Goal: Information Seeking & Learning: Learn about a topic

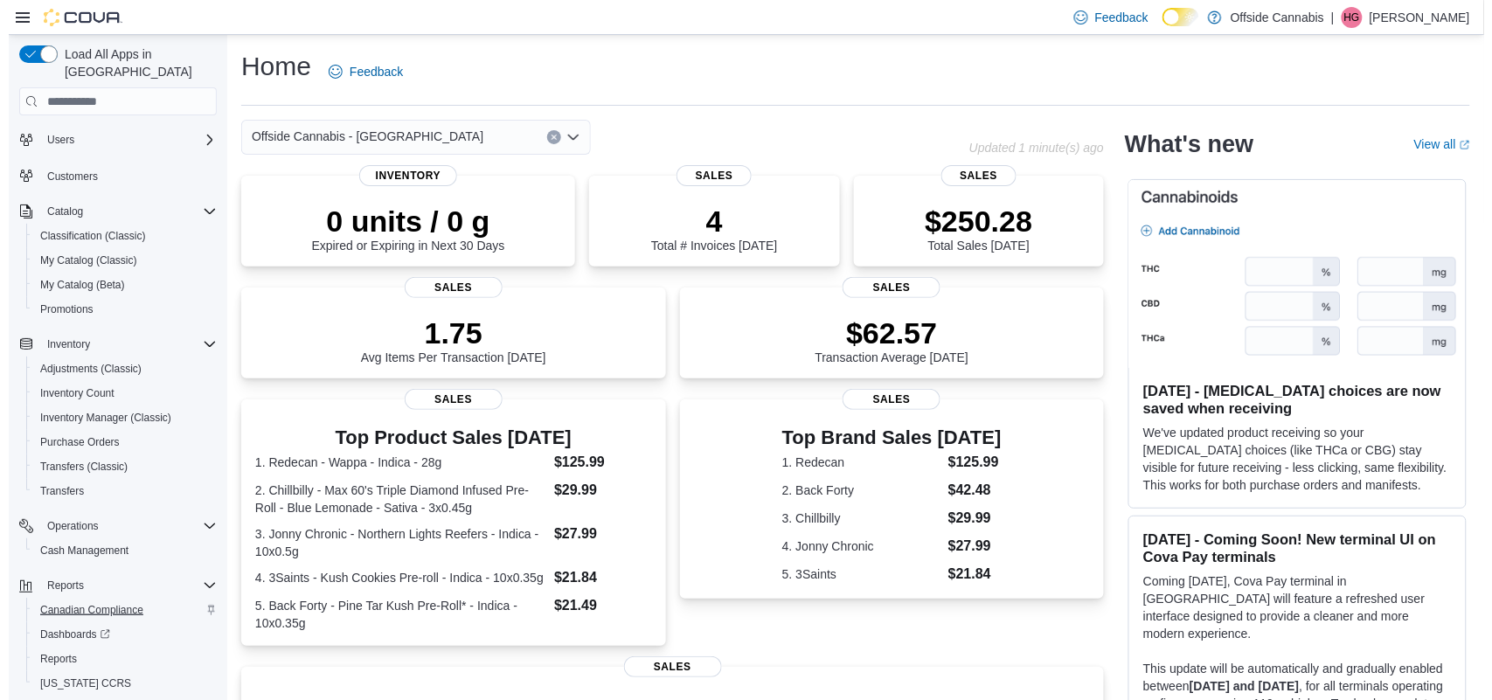
scroll to position [90, 0]
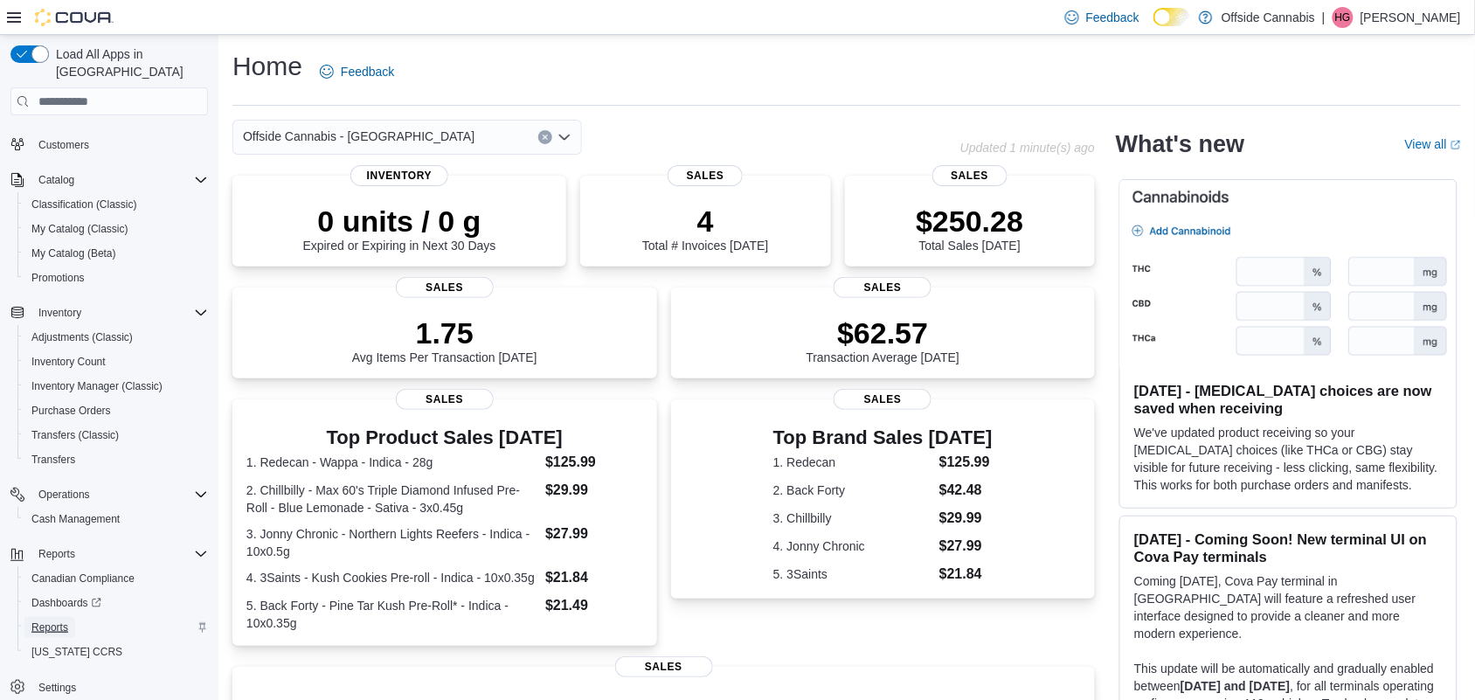
click at [58, 621] on span "Reports" at bounding box center [49, 628] width 37 height 14
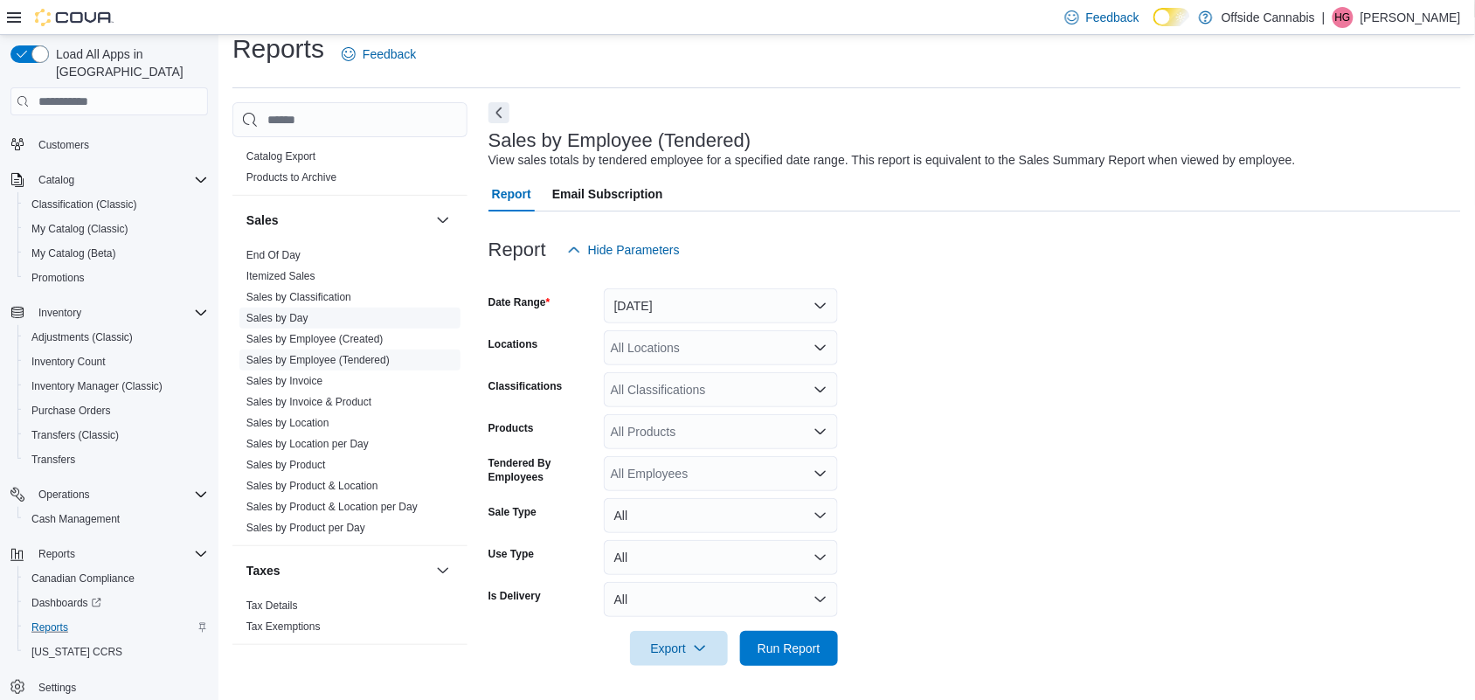
scroll to position [1093, 0]
click at [338, 291] on link "Sales by Classification" at bounding box center [298, 297] width 105 height 12
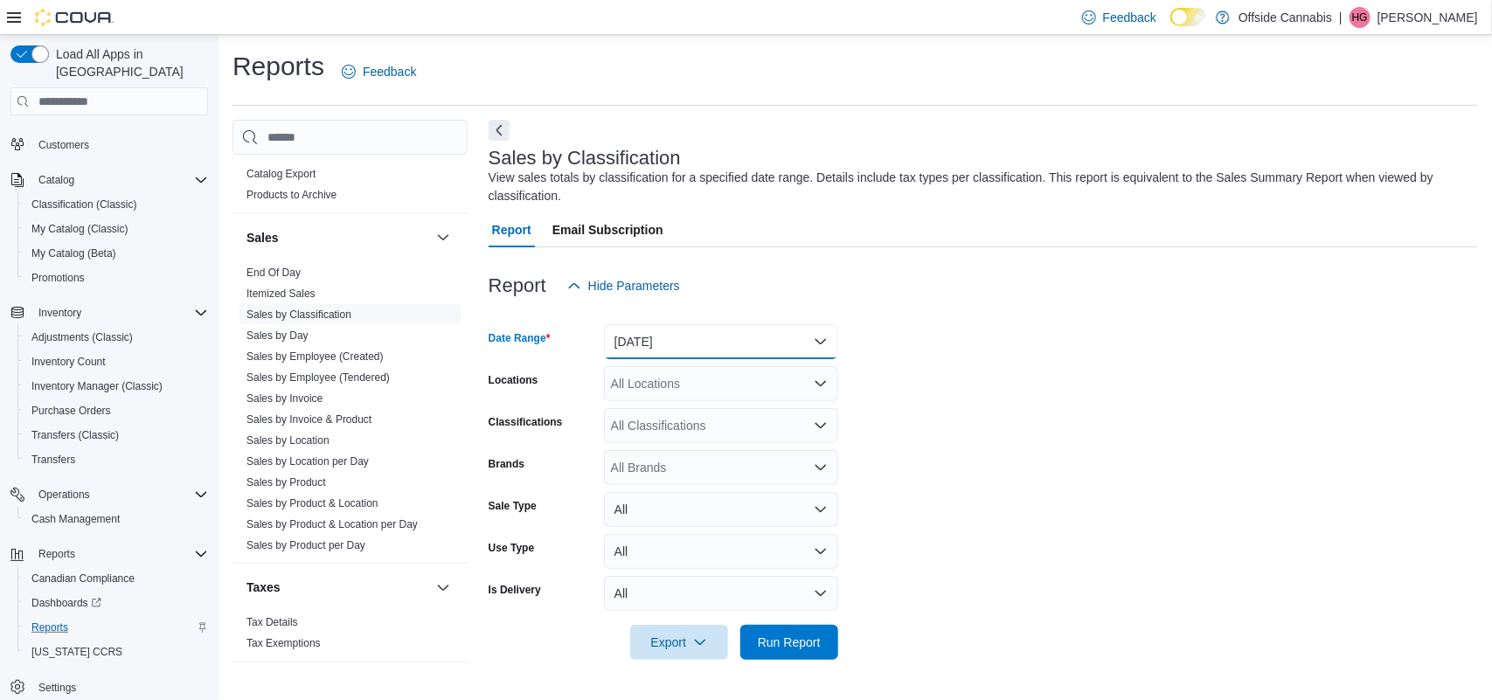
click at [728, 342] on button "[DATE]" at bounding box center [721, 341] width 234 height 35
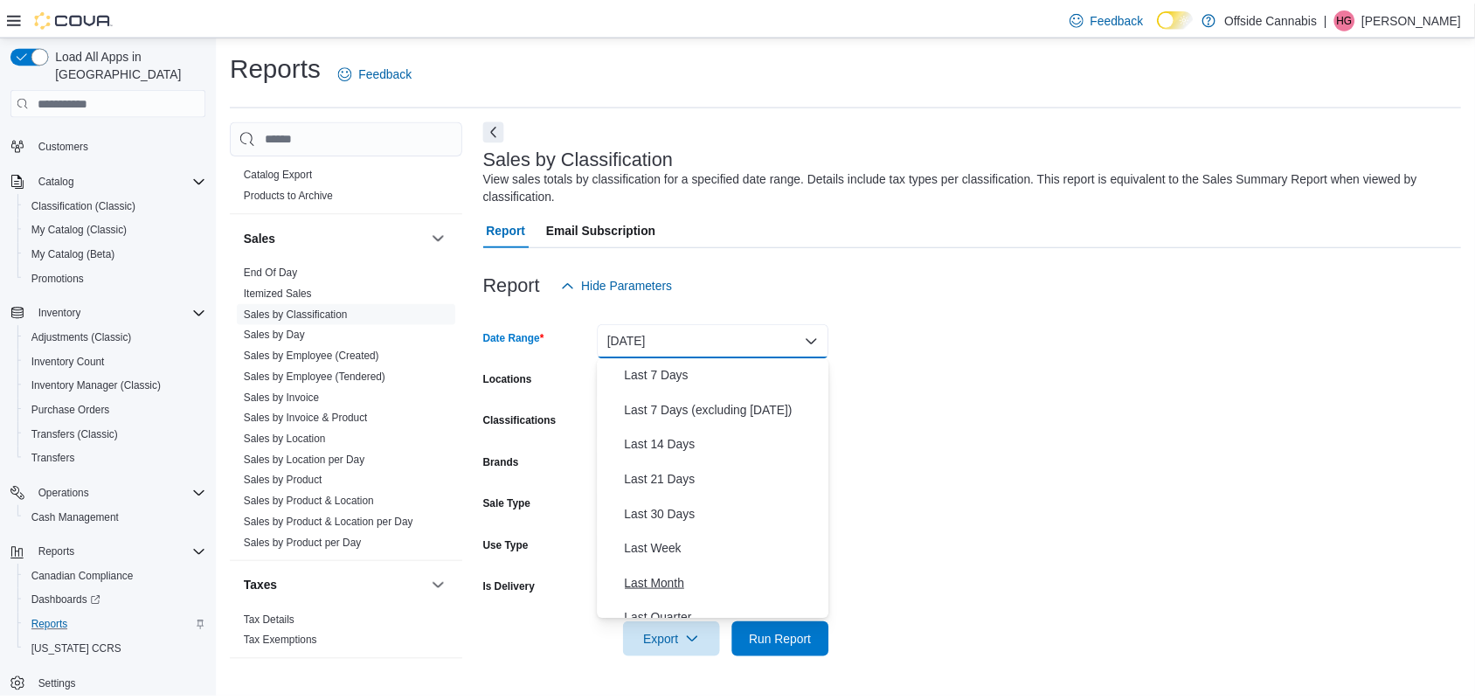
scroll to position [44, 0]
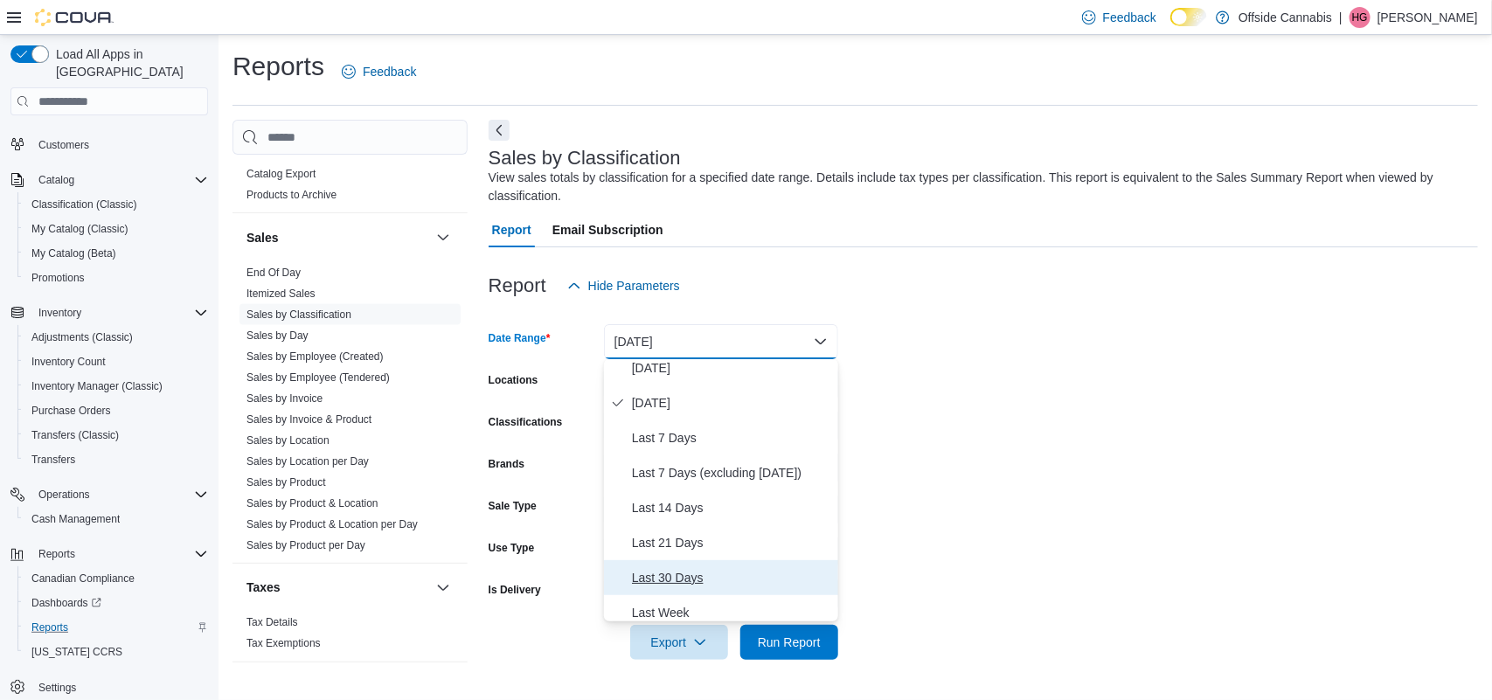
click at [682, 574] on span "Last 30 Days" at bounding box center [731, 577] width 199 height 21
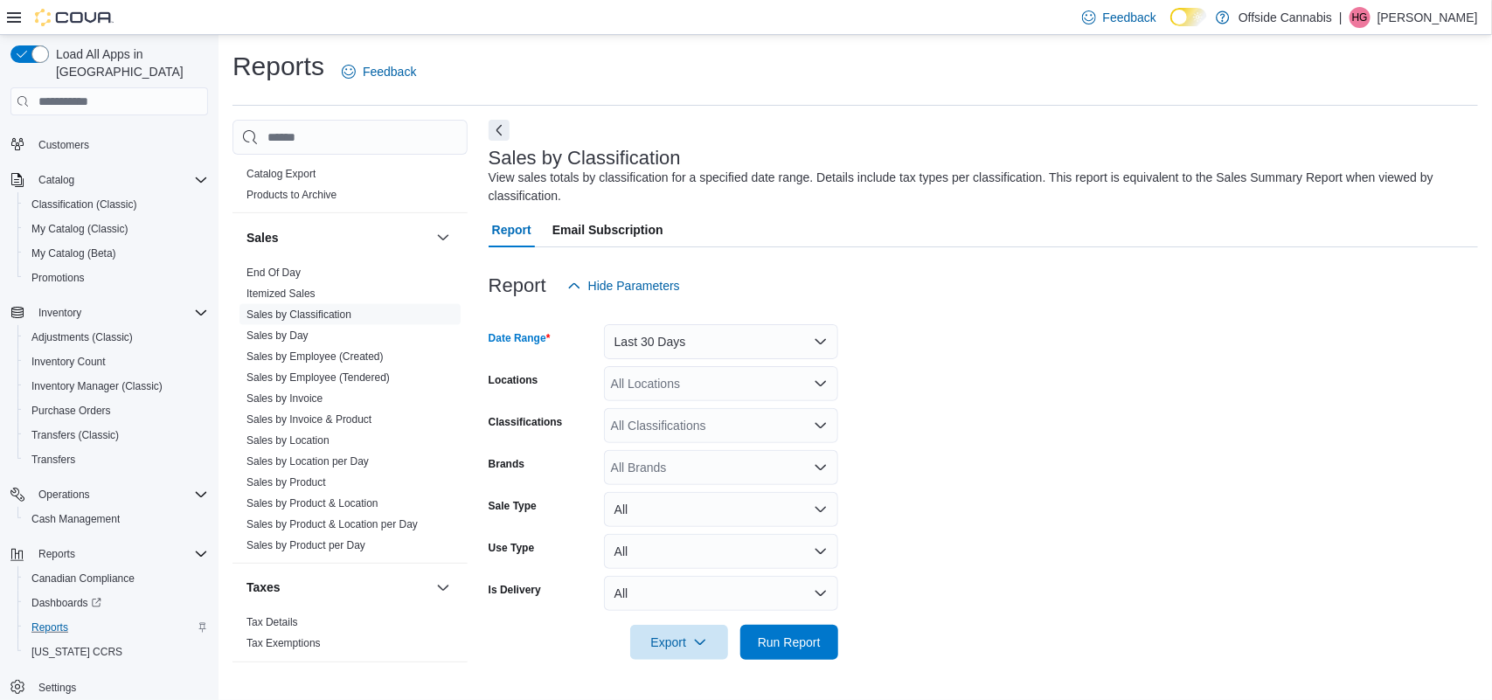
click at [683, 383] on div "All Locations" at bounding box center [721, 383] width 234 height 35
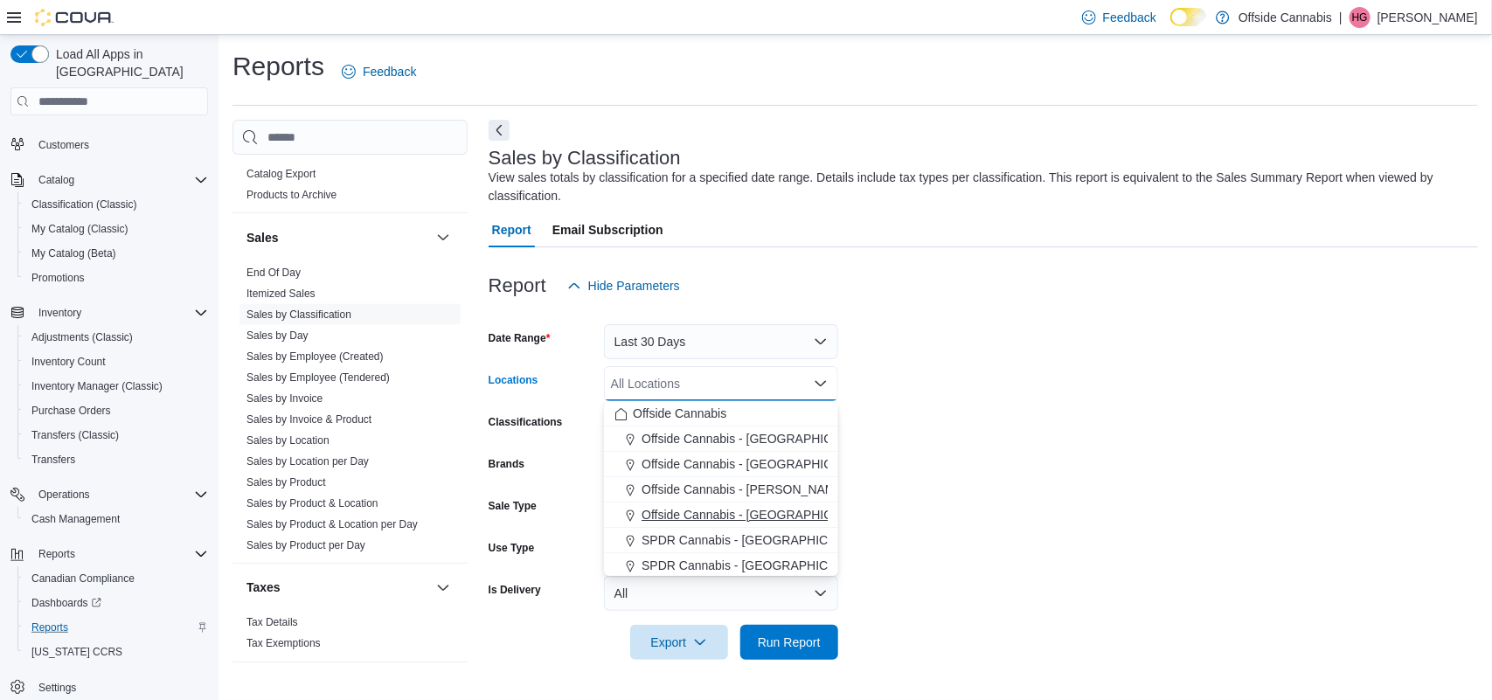
click at [734, 510] on span "Offside Cannabis - [GEOGRAPHIC_DATA]" at bounding box center [758, 514] width 232 height 17
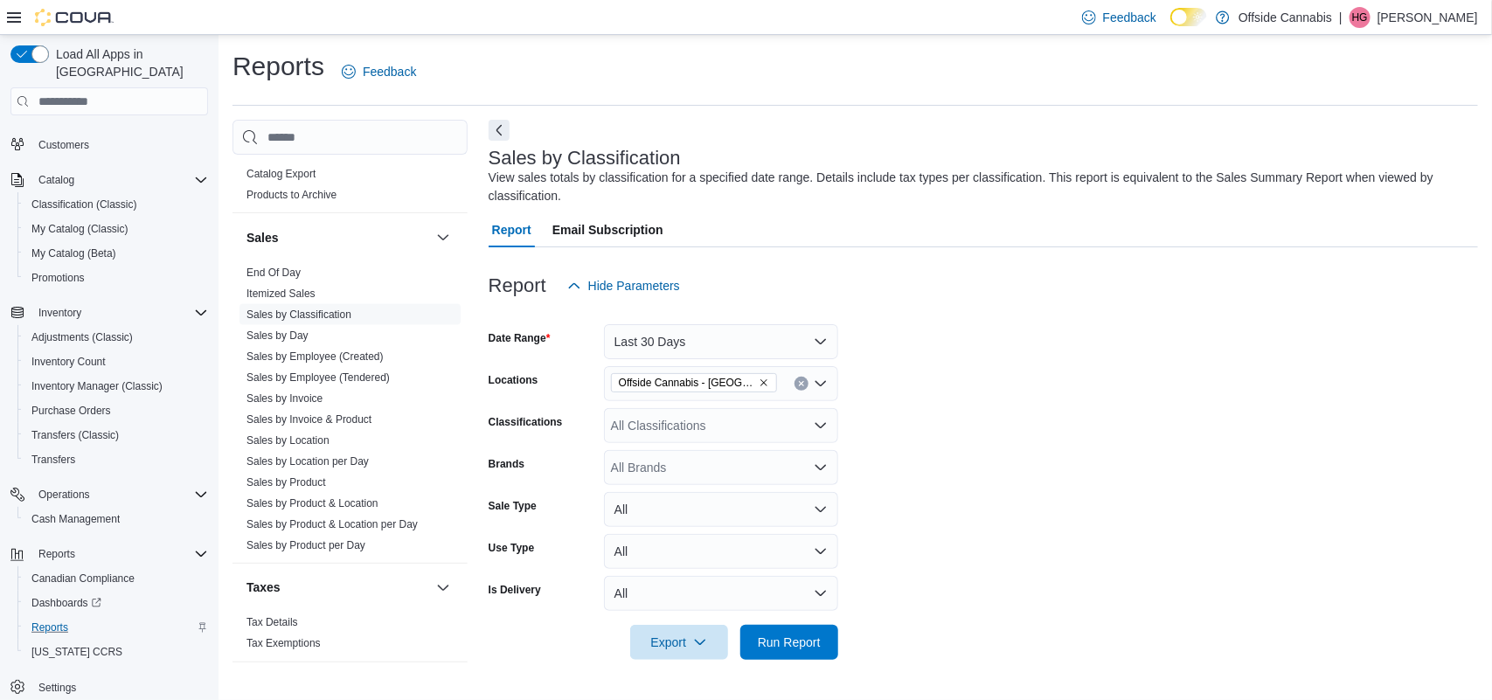
click at [1023, 448] on form "Date Range Last 30 Days Locations Offside Cannabis - Port Perry Classifications…" at bounding box center [983, 481] width 989 height 357
click at [760, 429] on div "All Classifications" at bounding box center [721, 425] width 234 height 35
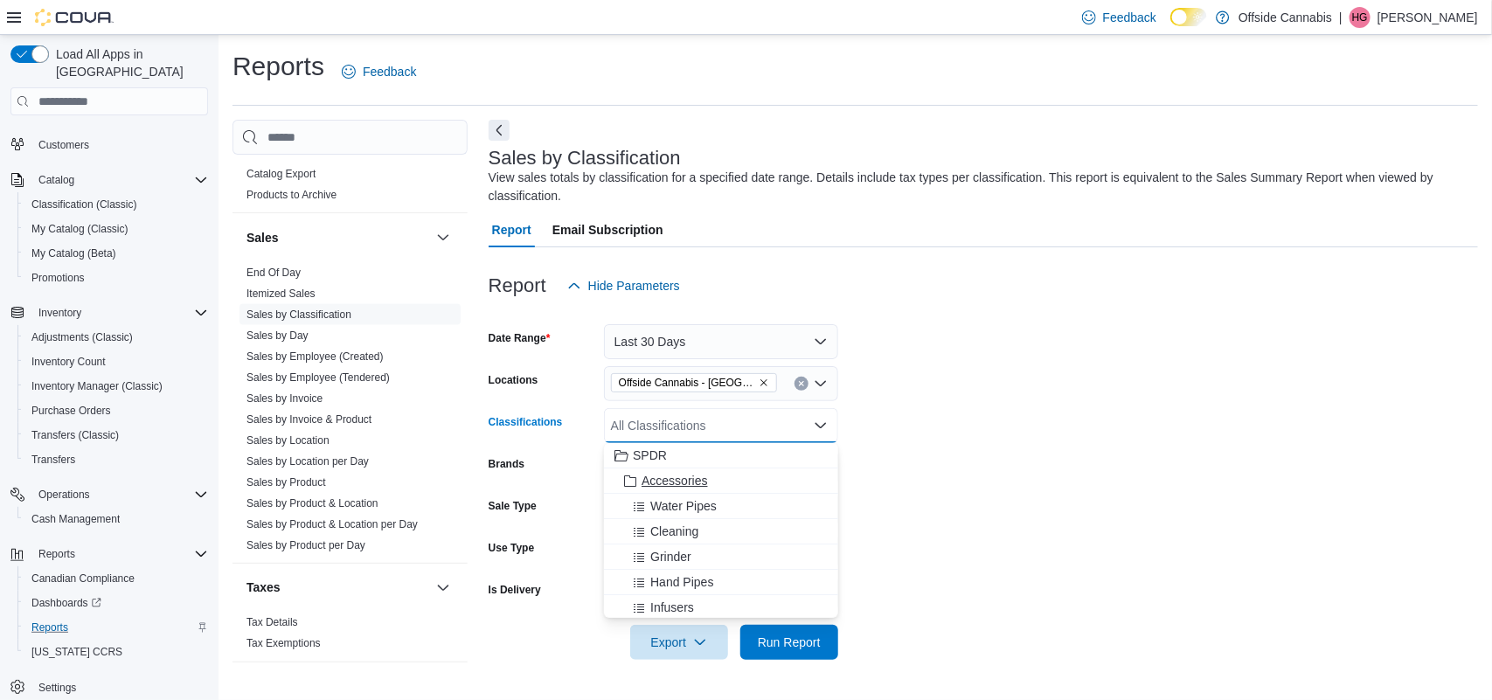
click at [679, 482] on span "Accessories" at bounding box center [675, 480] width 66 height 17
click at [640, 483] on icon "Choose from the following options" at bounding box center [639, 482] width 14 height 14
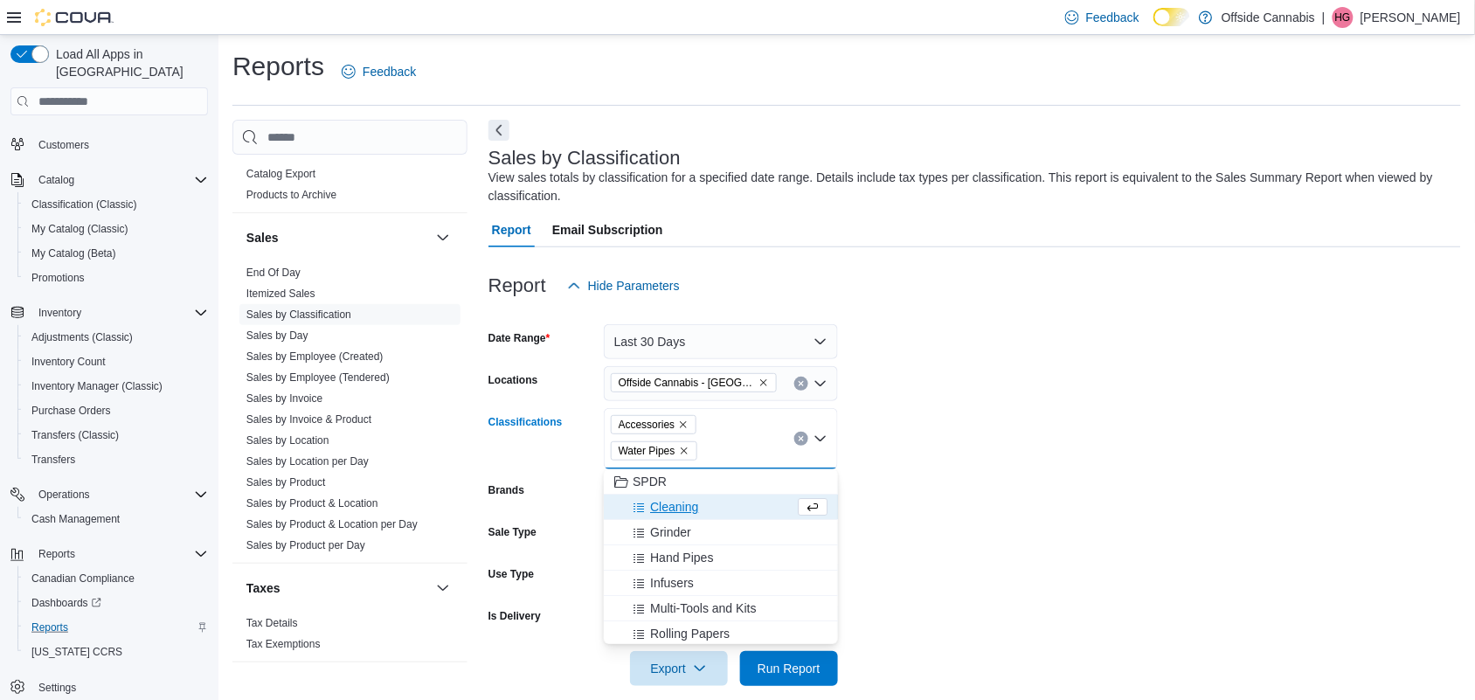
click at [653, 505] on span "Cleaning" at bounding box center [674, 506] width 48 height 17
click at [653, 505] on span "Grinder" at bounding box center [670, 506] width 41 height 17
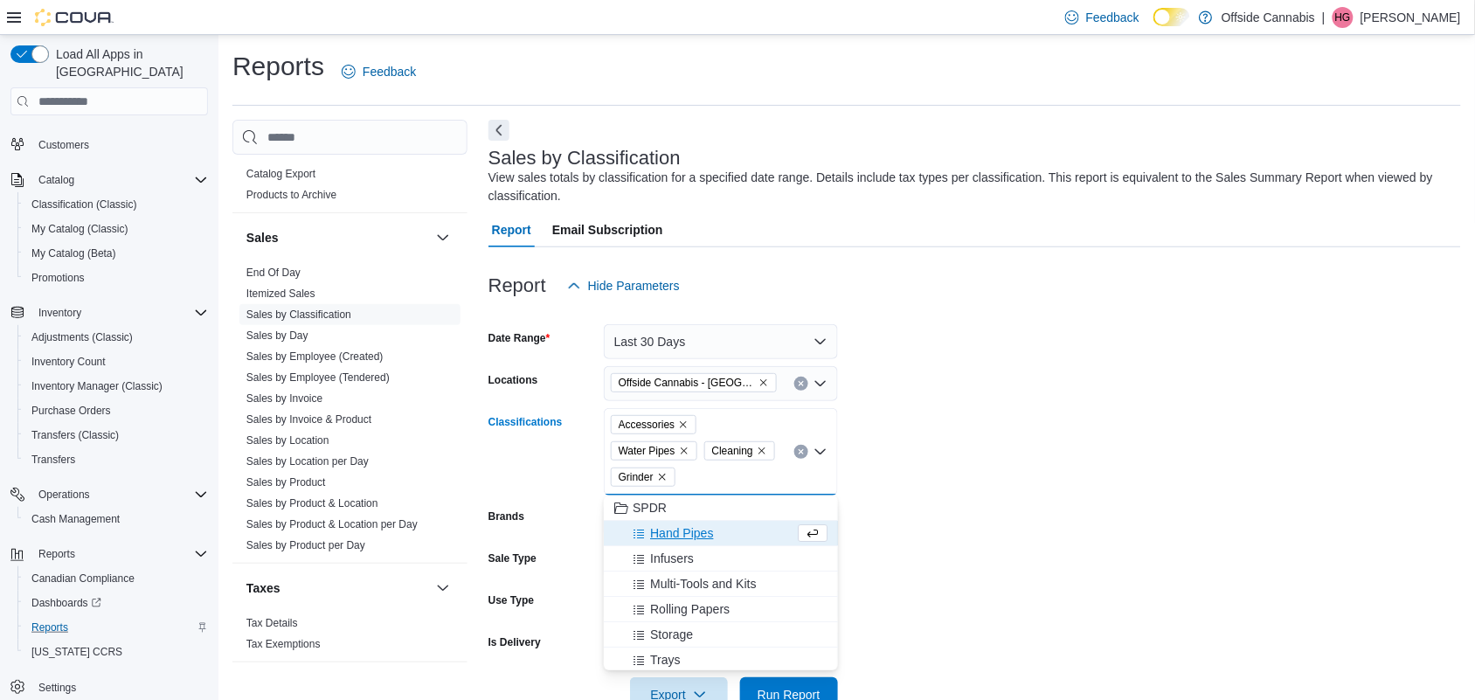
click at [653, 505] on span "SPDR" at bounding box center [650, 507] width 34 height 17
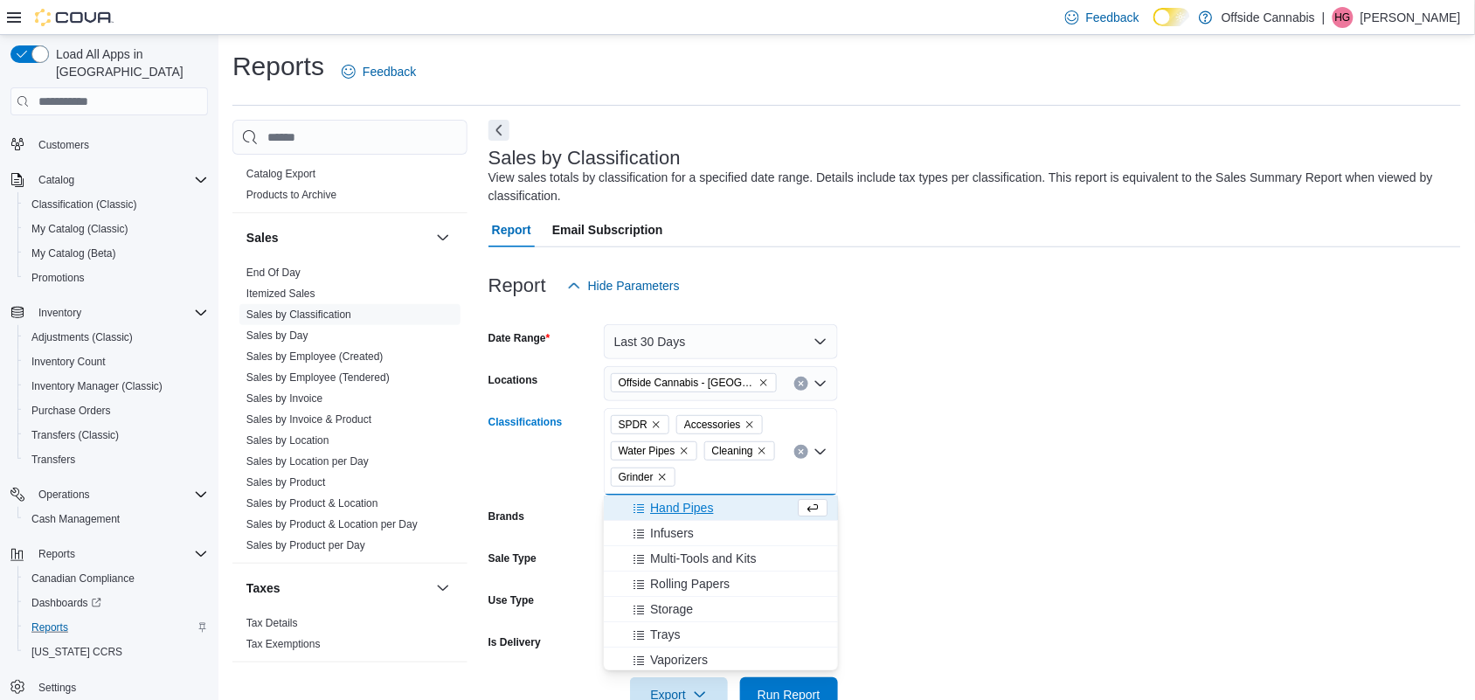
click at [653, 505] on span "Hand Pipes" at bounding box center [681, 507] width 63 height 17
click at [653, 505] on span "Infusers" at bounding box center [672, 507] width 44 height 17
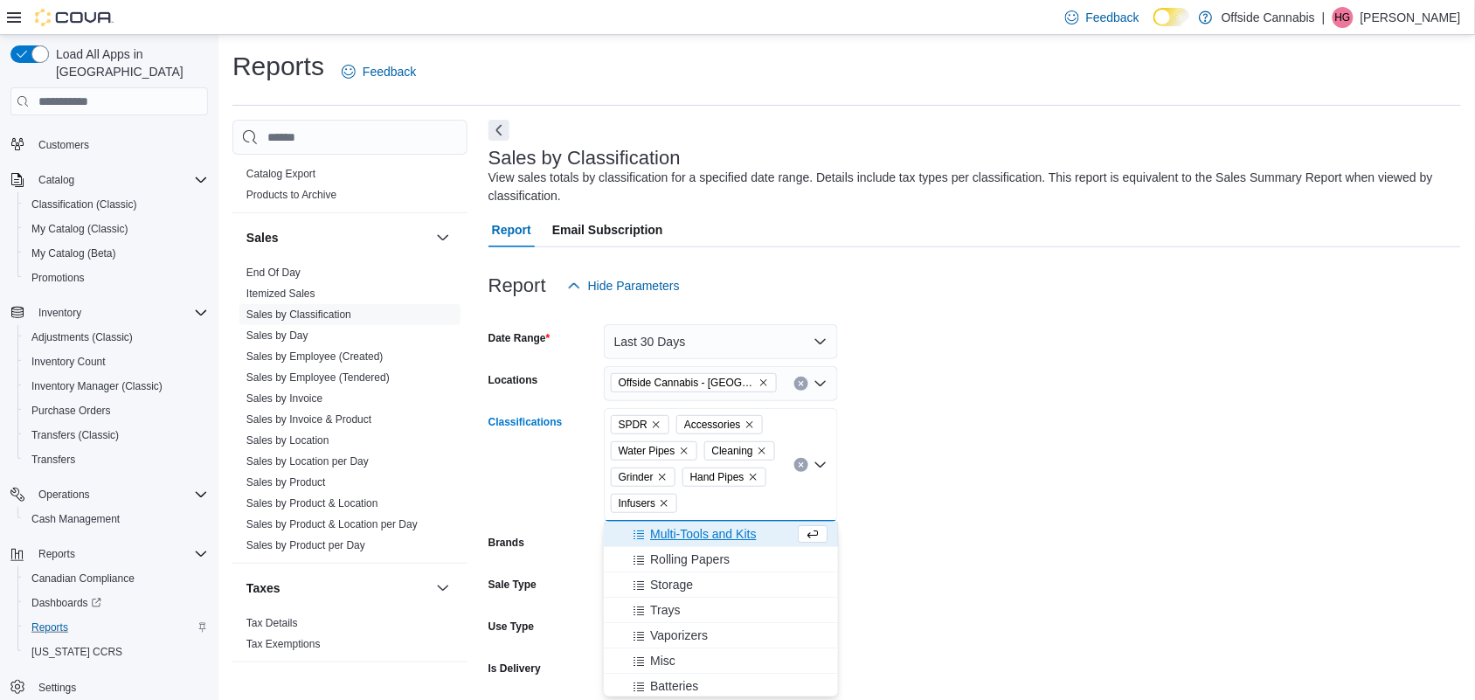
click at [710, 535] on span "Multi-Tools and Kits" at bounding box center [703, 533] width 106 height 17
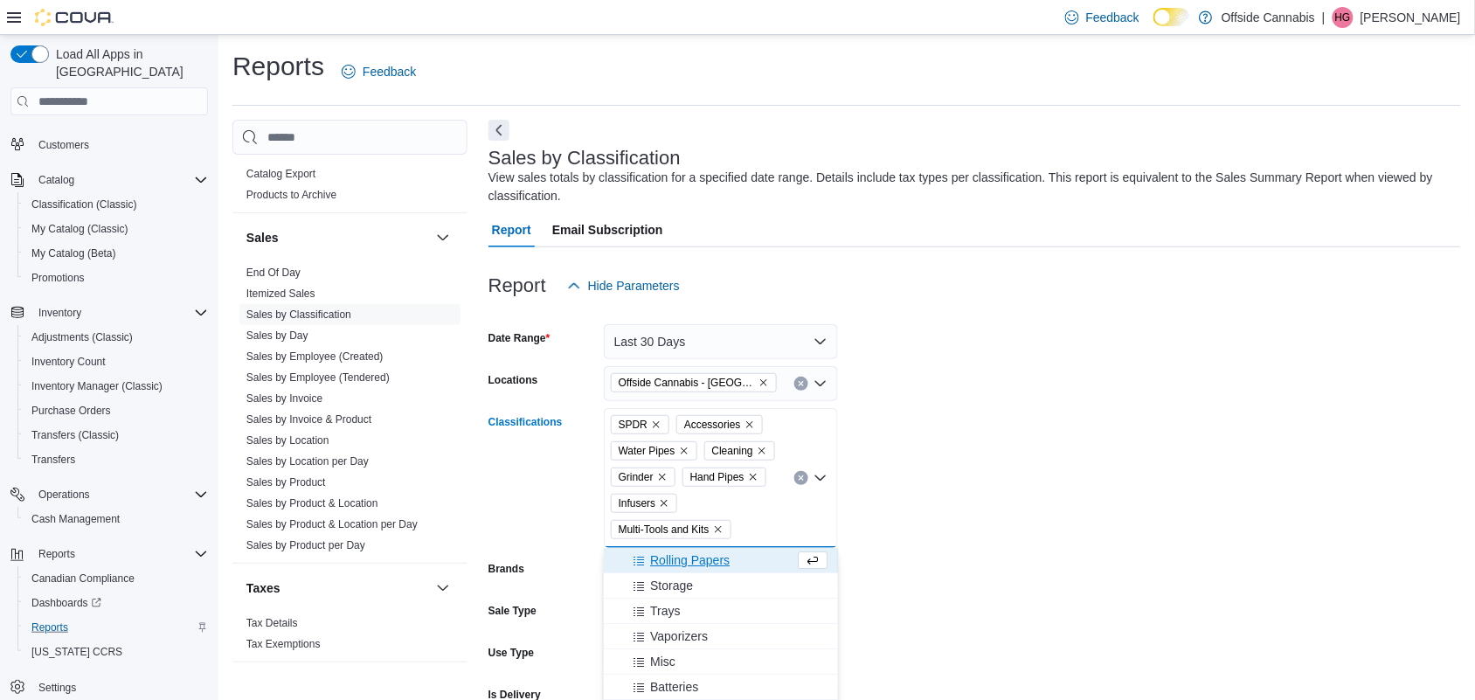
click at [710, 553] on span "Rolling Papers" at bounding box center [690, 560] width 80 height 17
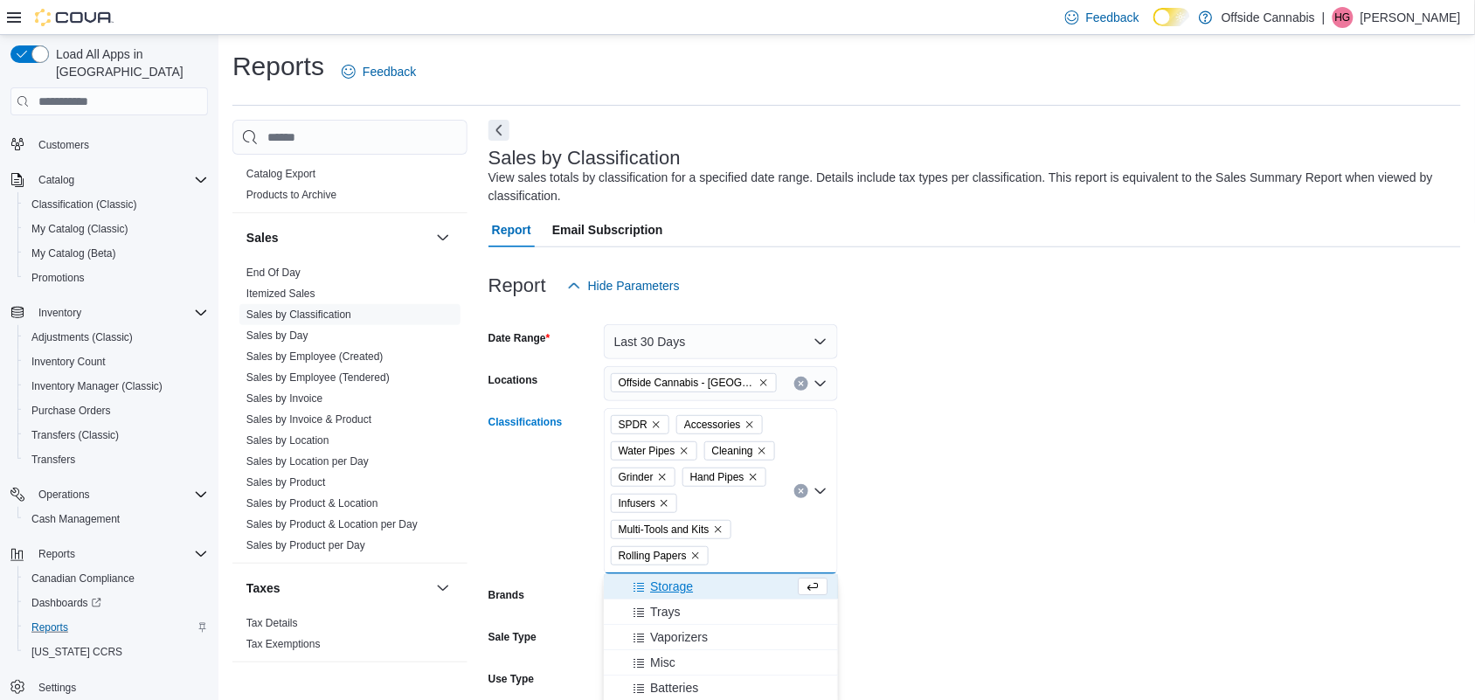
click at [674, 591] on span "Storage" at bounding box center [671, 586] width 43 height 17
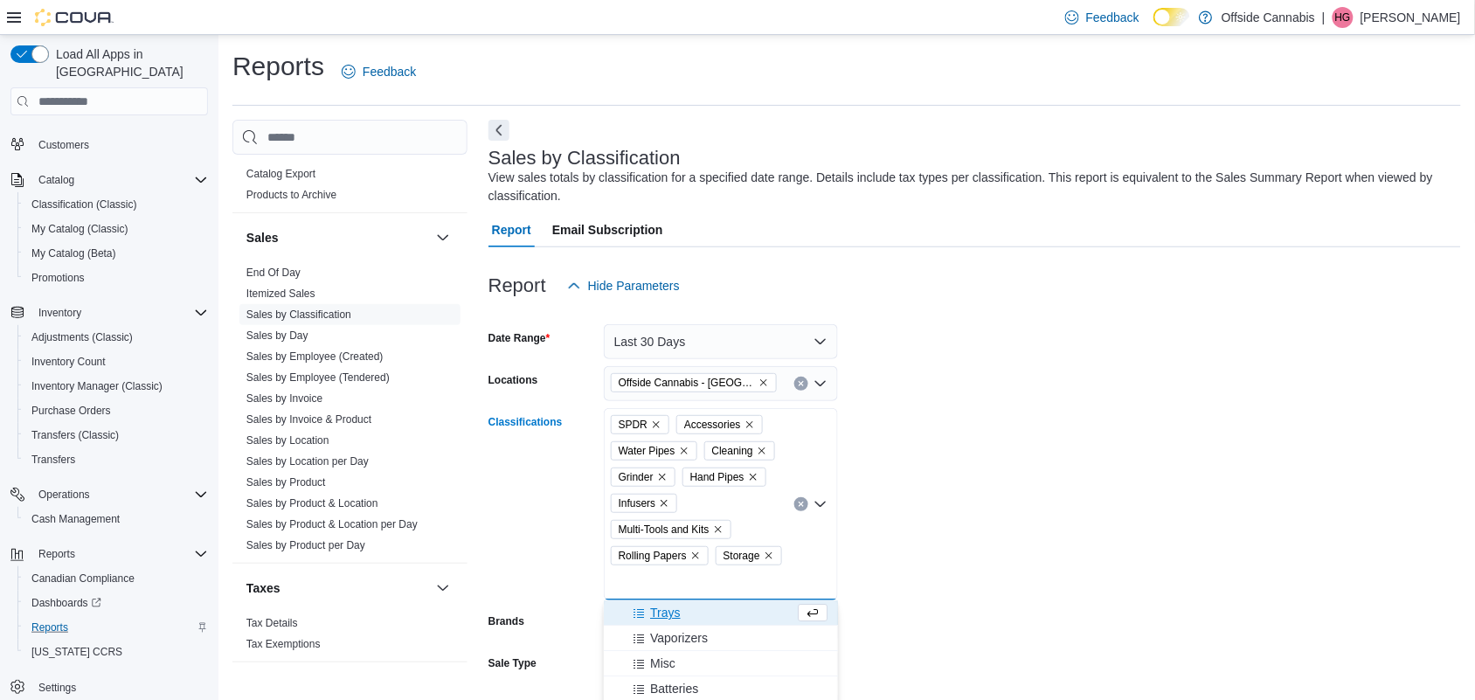
click at [670, 613] on span "Trays" at bounding box center [665, 612] width 30 height 17
click at [682, 621] on span "Vaporizers" at bounding box center [679, 612] width 58 height 17
click at [677, 618] on div "Misc" at bounding box center [704, 612] width 180 height 17
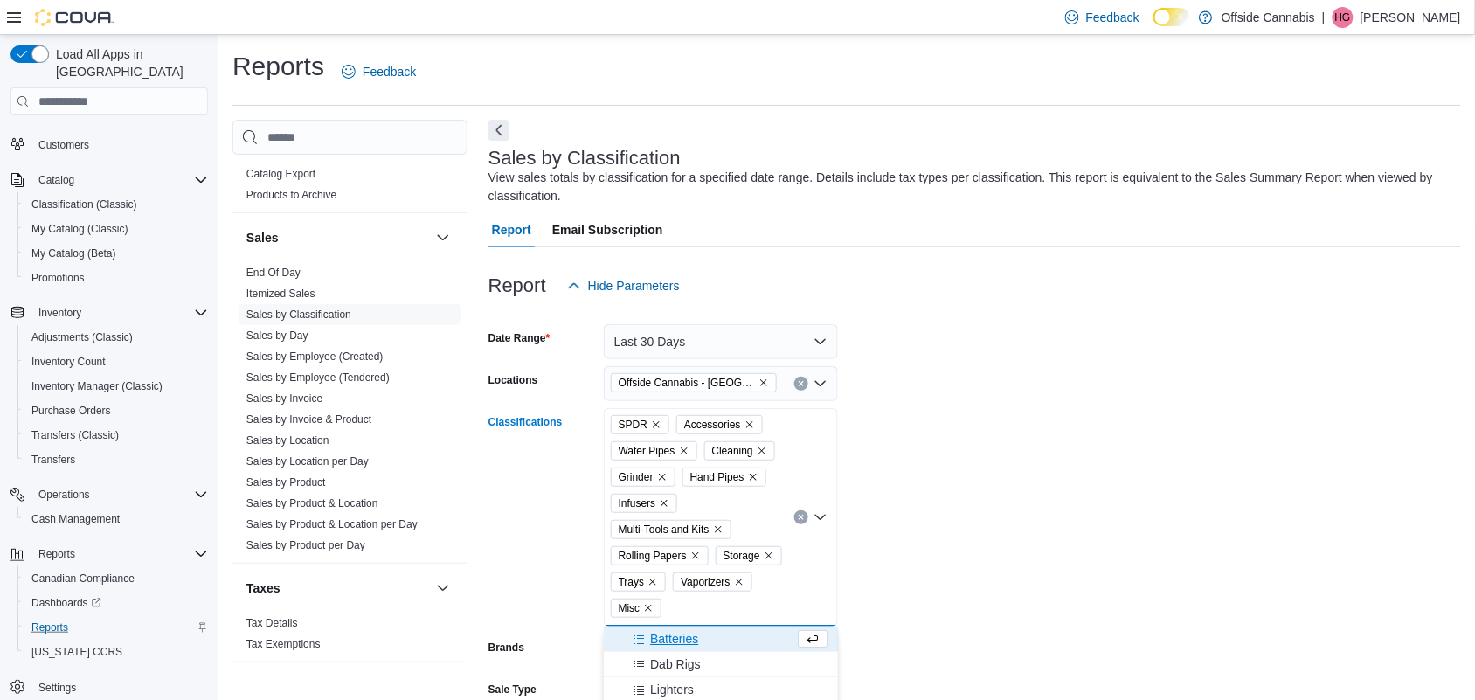
click at [684, 639] on span "Batteries" at bounding box center [674, 638] width 48 height 17
click at [689, 648] on button "Dab Rigs" at bounding box center [721, 639] width 234 height 25
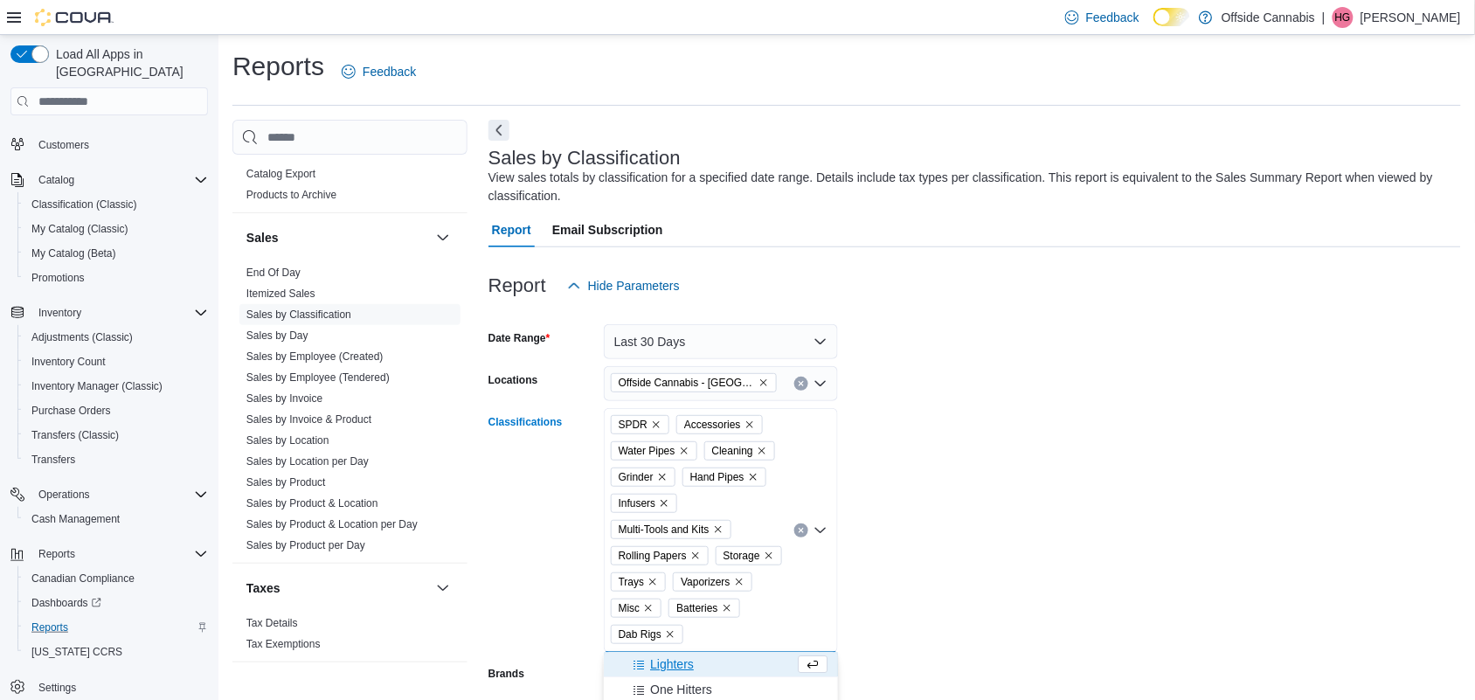
click at [678, 662] on span "Lighters" at bounding box center [672, 664] width 44 height 17
click at [679, 663] on span "One Hitters" at bounding box center [681, 664] width 62 height 17
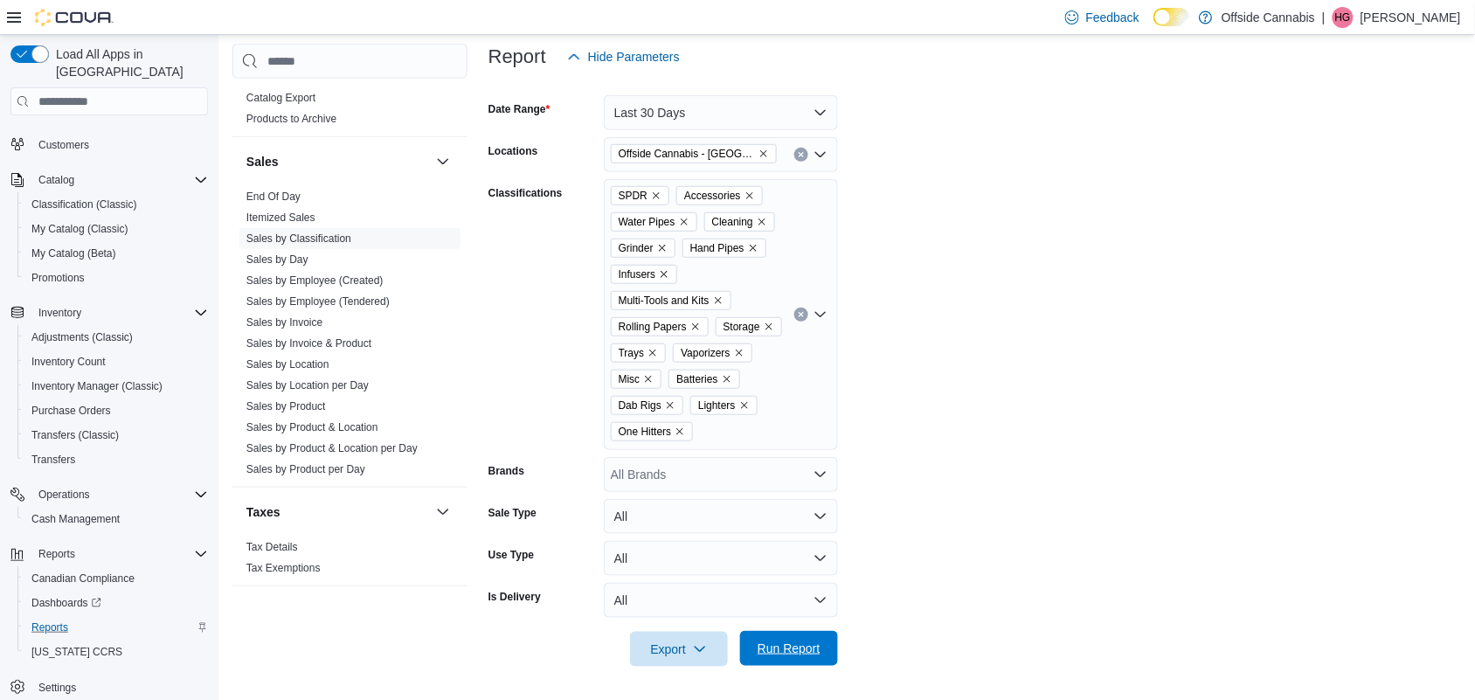
click at [788, 649] on span "Run Report" at bounding box center [789, 648] width 63 height 17
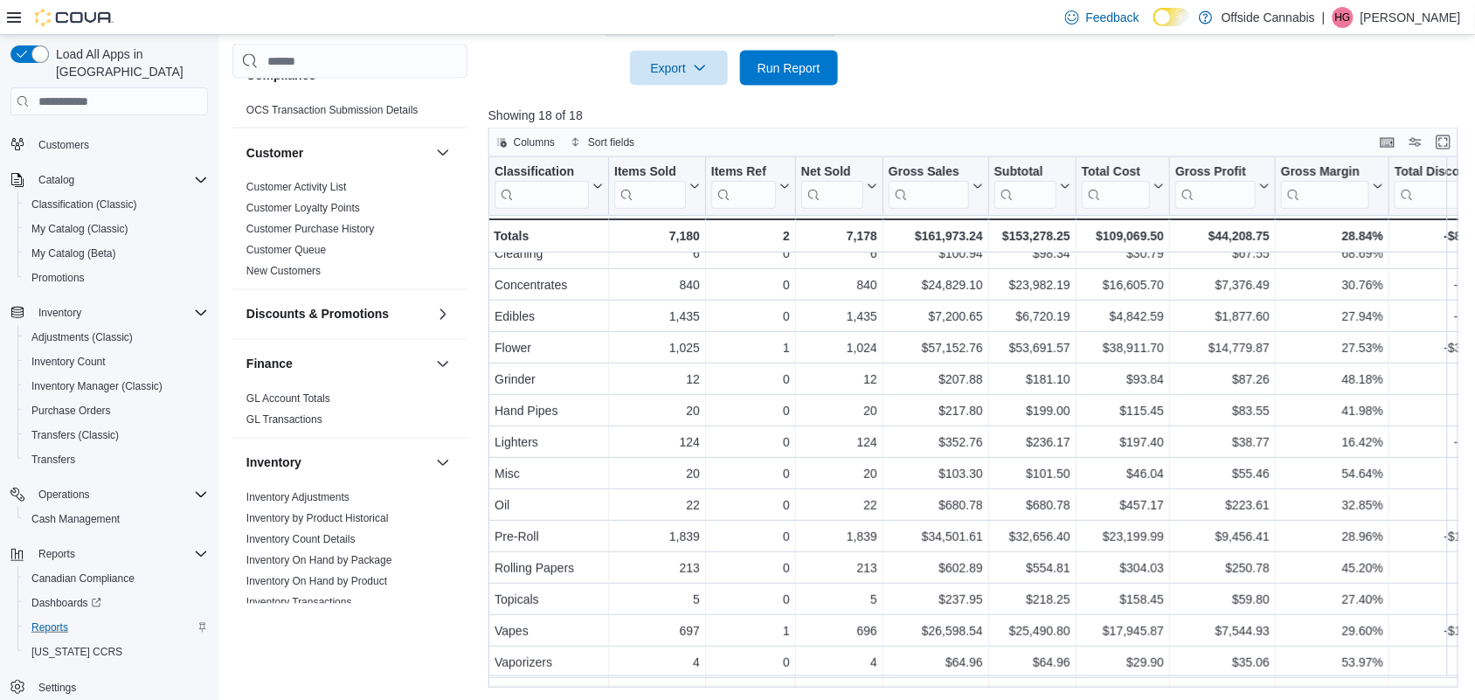
scroll to position [109, 0]
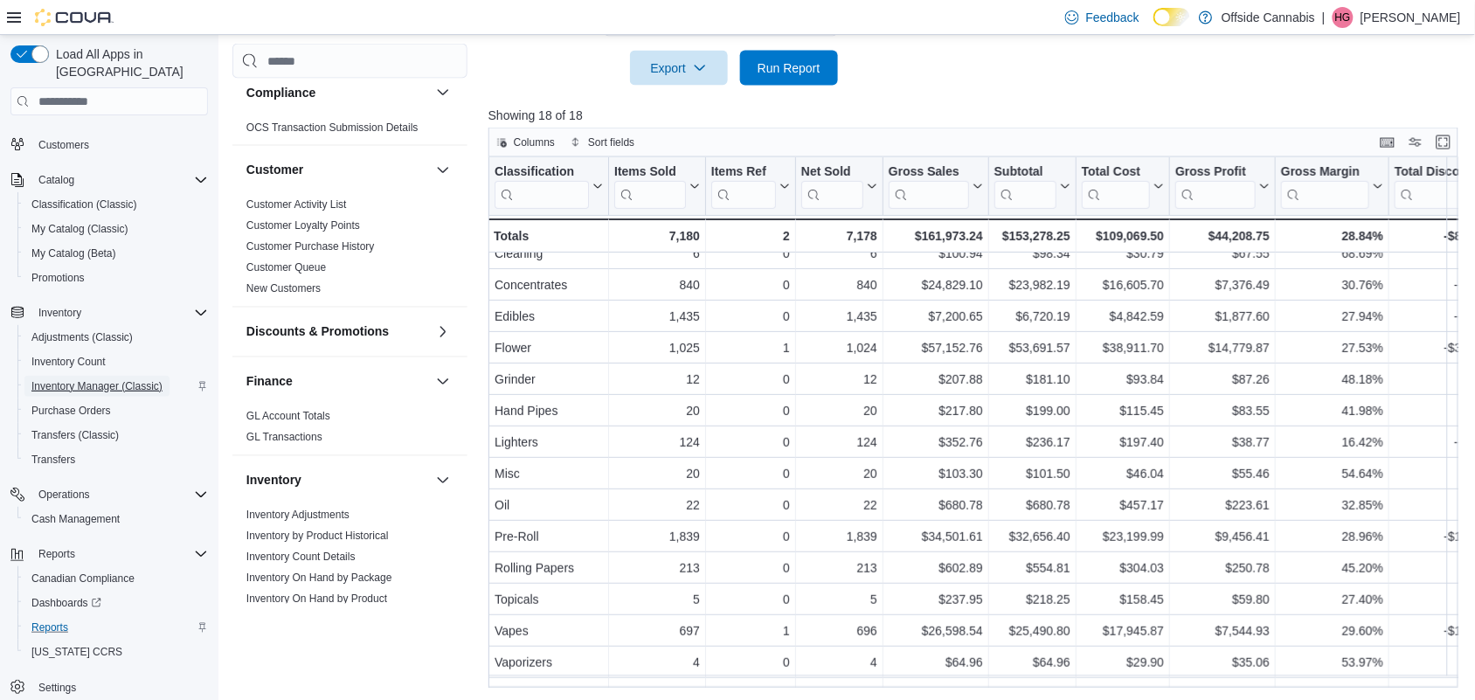
click at [77, 379] on span "Inventory Manager (Classic)" at bounding box center [96, 386] width 131 height 14
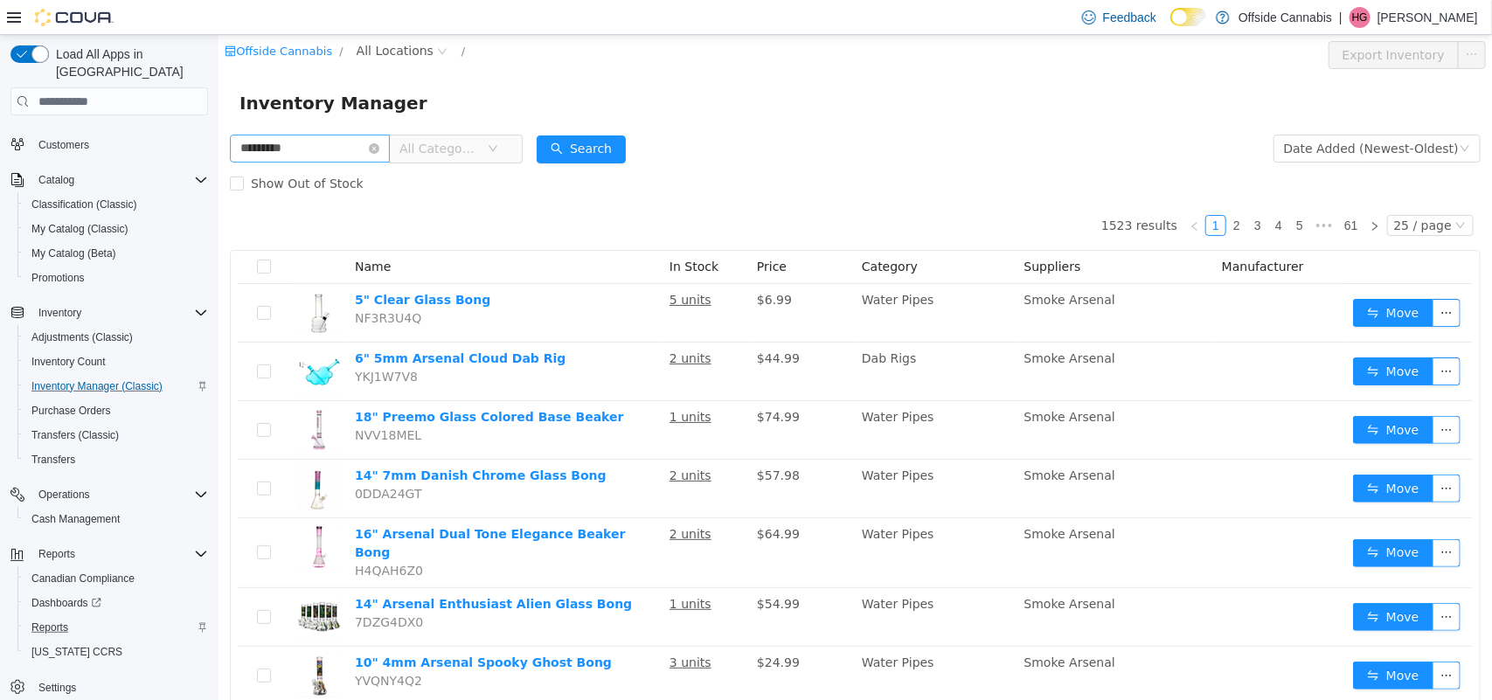
type input "*********"
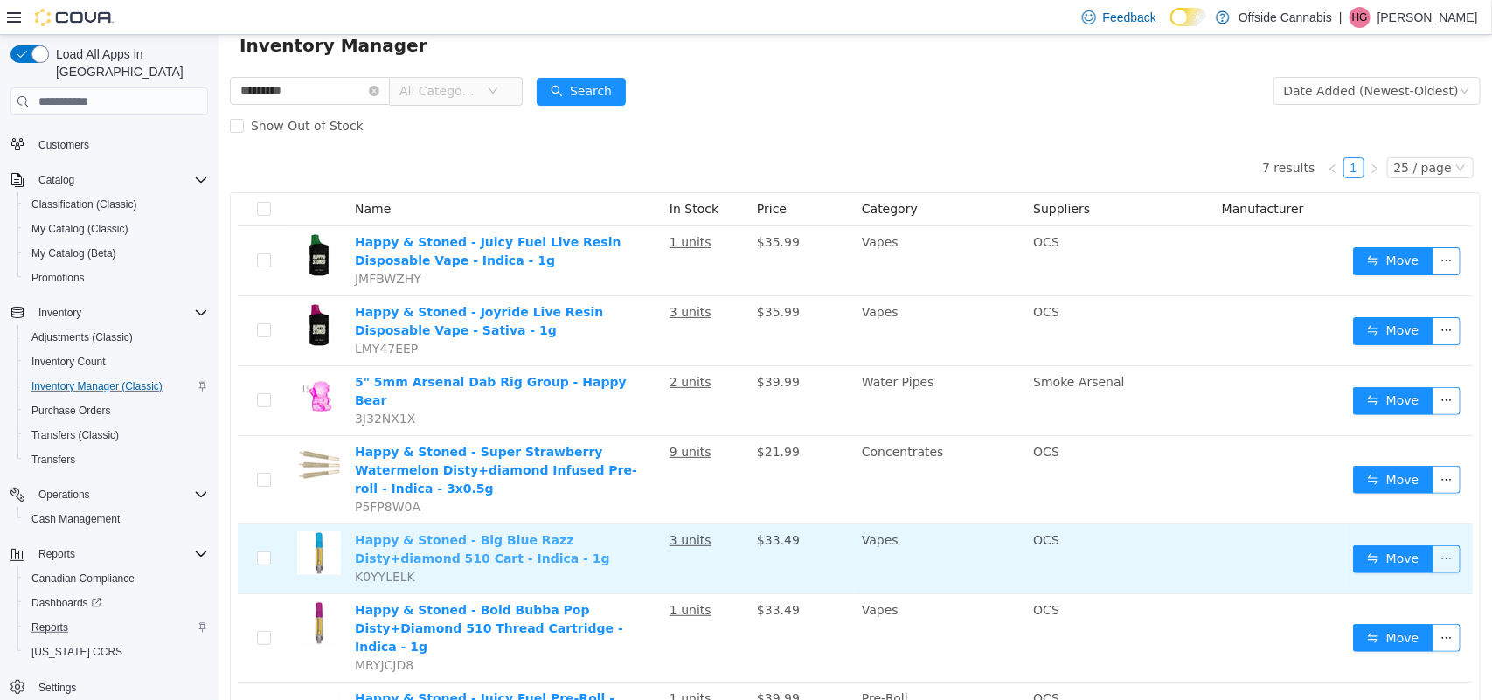
scroll to position [112, 0]
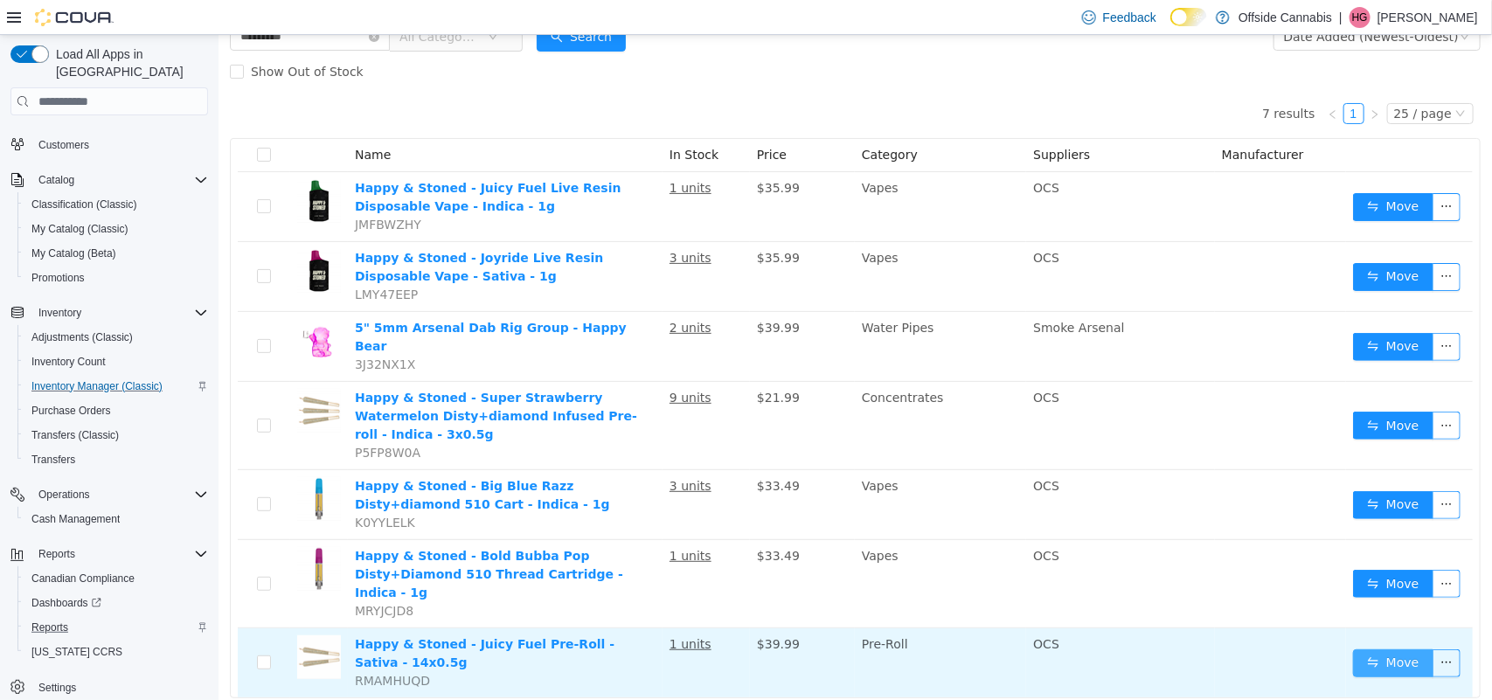
click at [1391, 649] on button "Move" at bounding box center [1392, 663] width 80 height 28
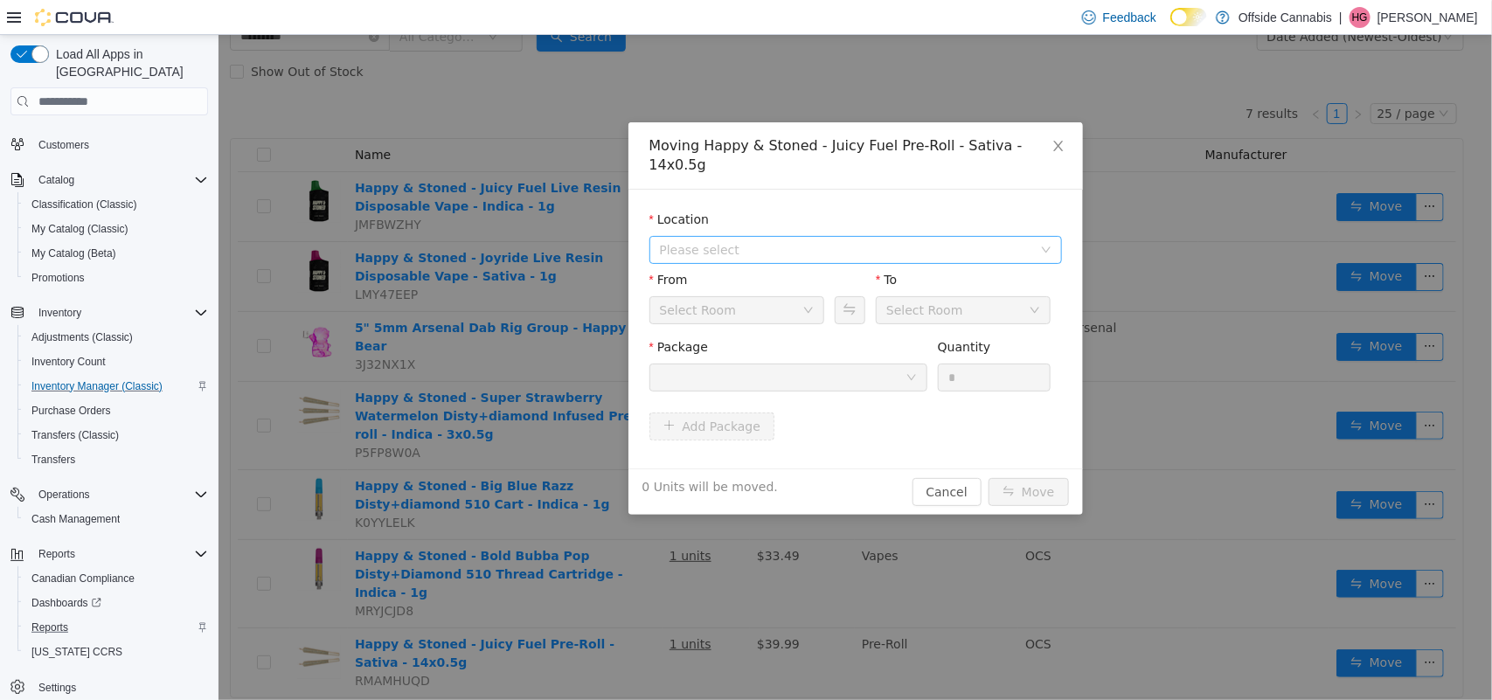
click at [716, 241] on span "Please select" at bounding box center [845, 249] width 372 height 17
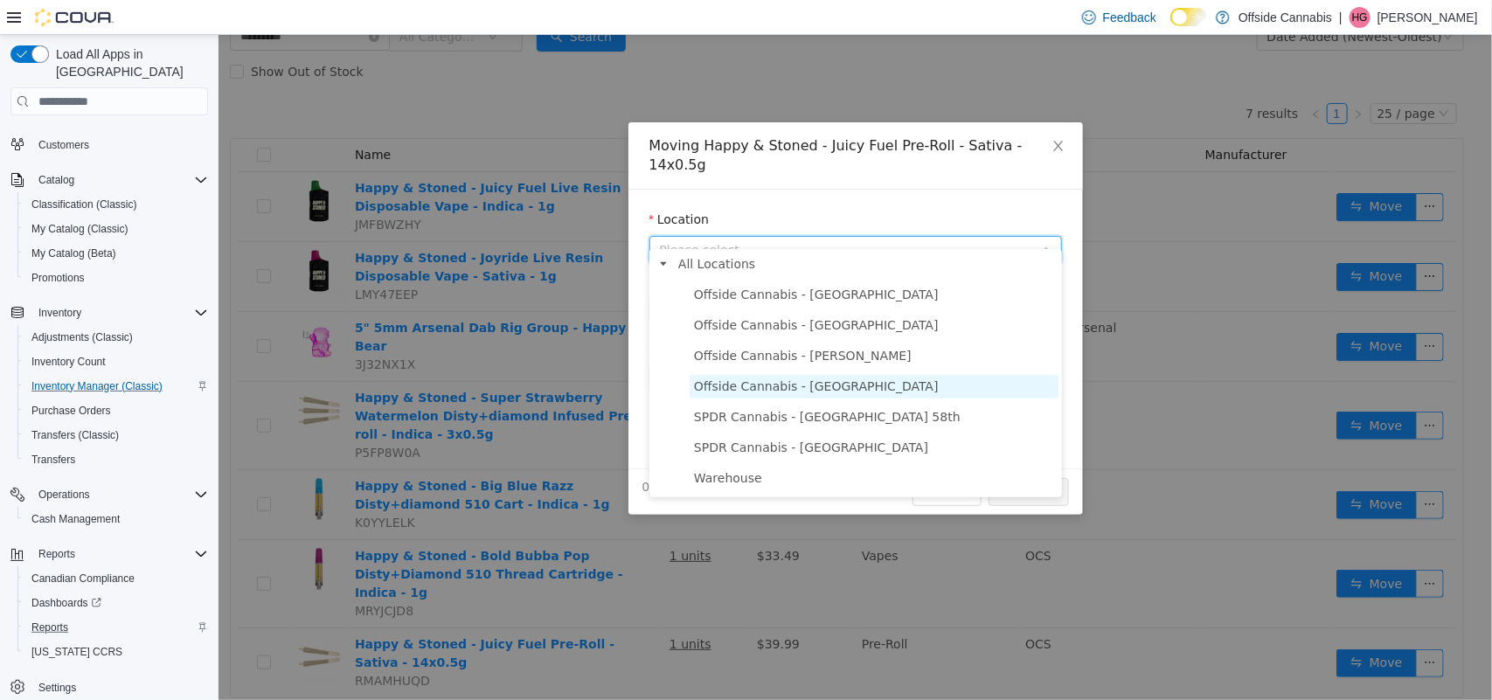
click at [790, 392] on span "Offside Cannabis - [GEOGRAPHIC_DATA]" at bounding box center [815, 386] width 245 height 14
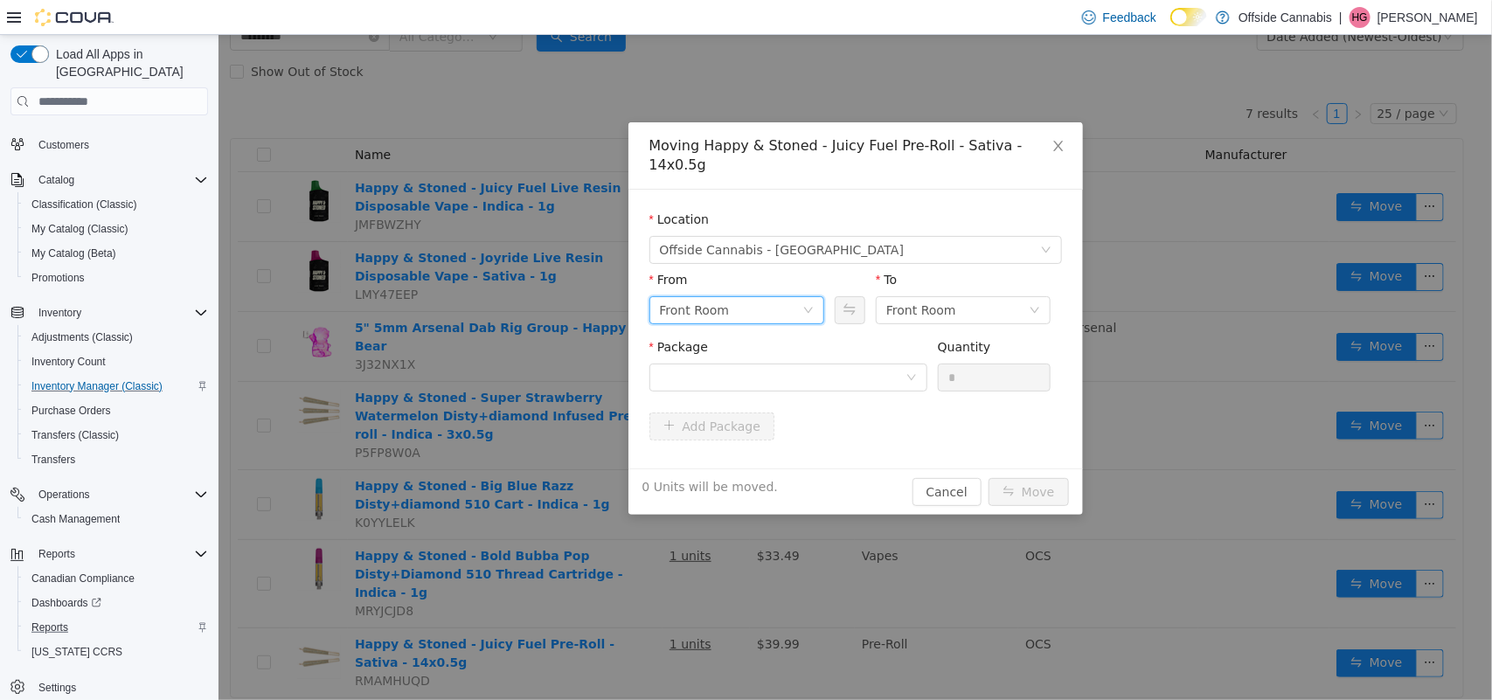
click at [739, 297] on div "Front Room" at bounding box center [730, 310] width 142 height 26
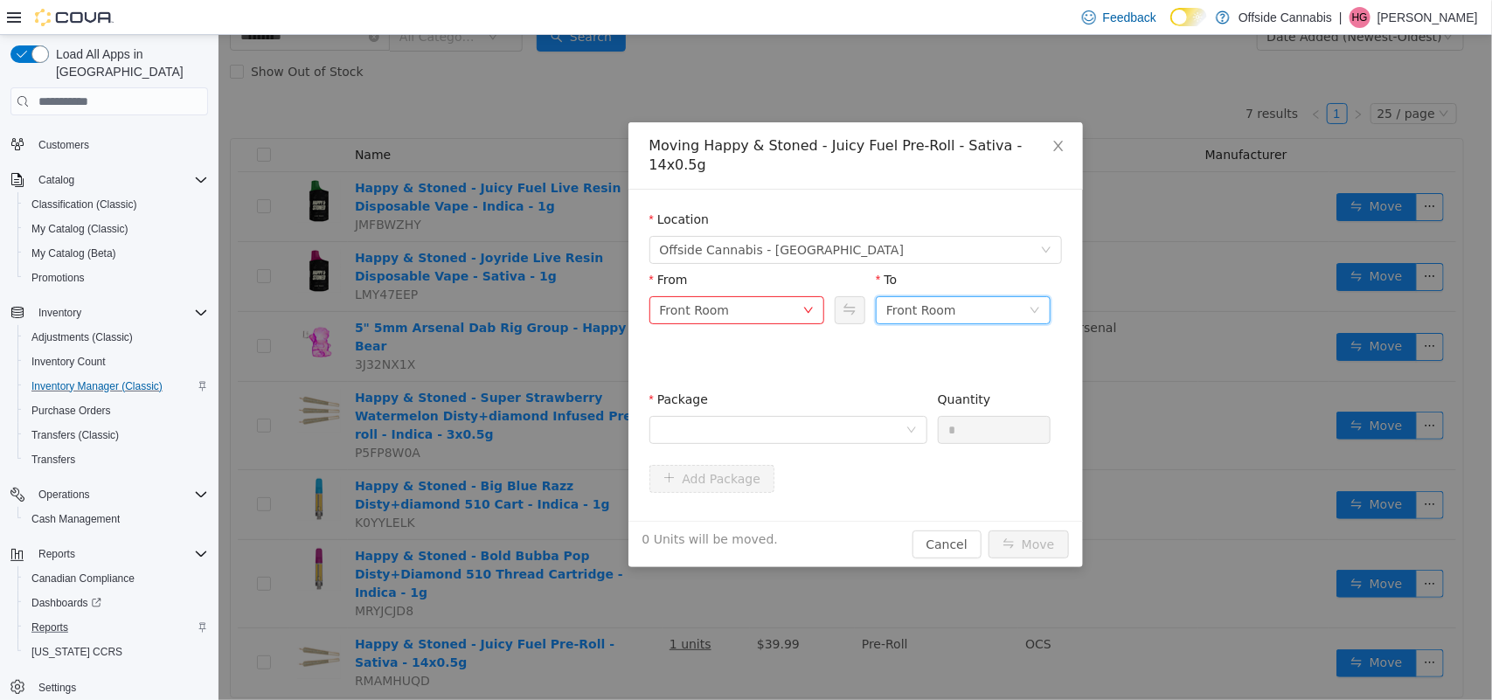
click at [1007, 297] on div "Front Room" at bounding box center [956, 310] width 142 height 26
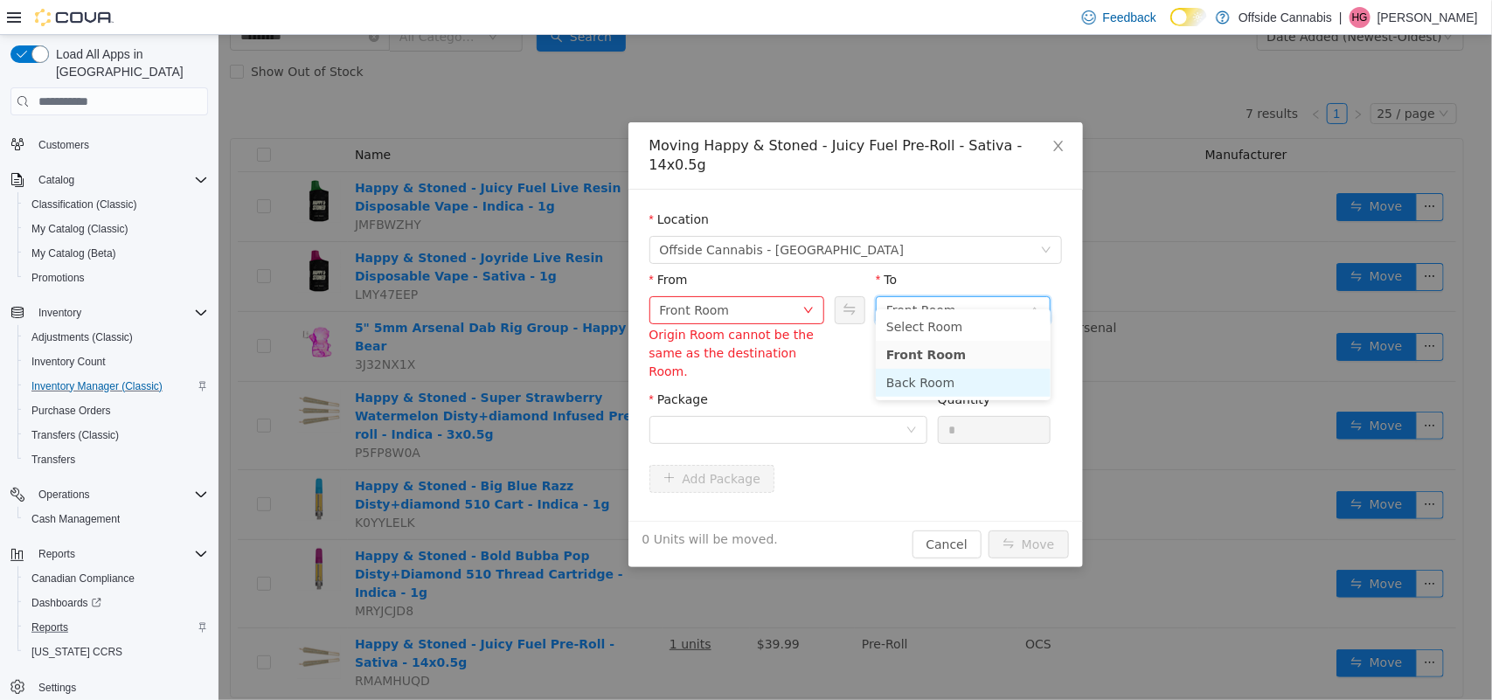
click at [948, 385] on li "Back Room" at bounding box center [962, 383] width 175 height 28
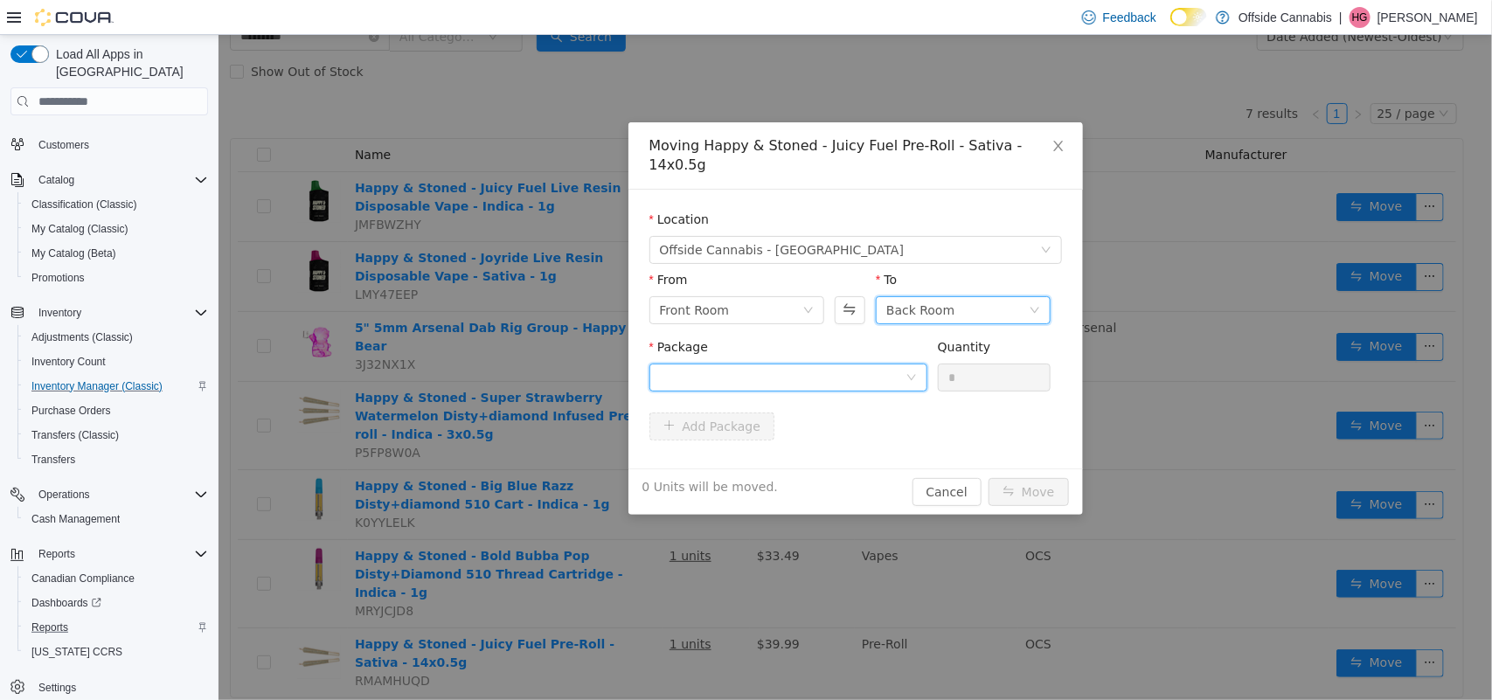
click at [889, 364] on div at bounding box center [782, 377] width 246 height 26
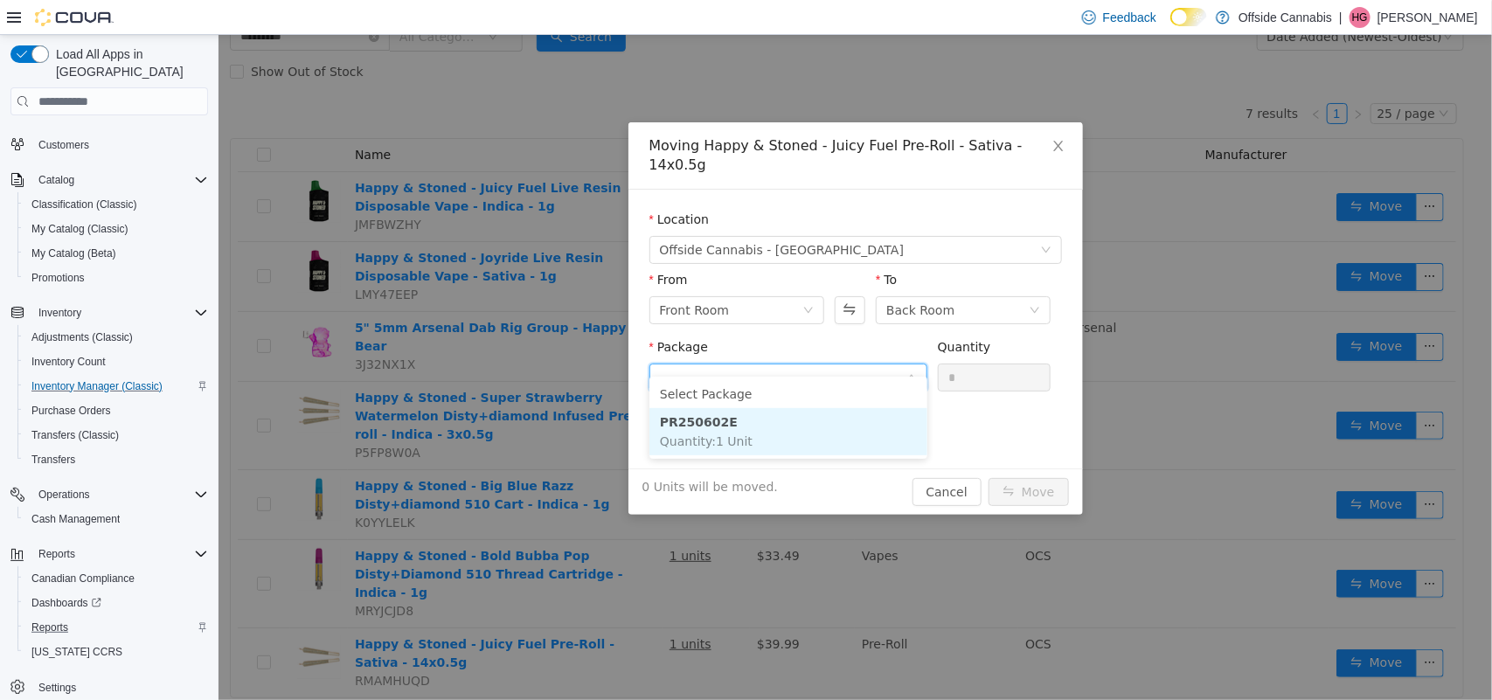
click at [740, 429] on li "PR250602E Quantity : 1 Unit" at bounding box center [788, 431] width 278 height 47
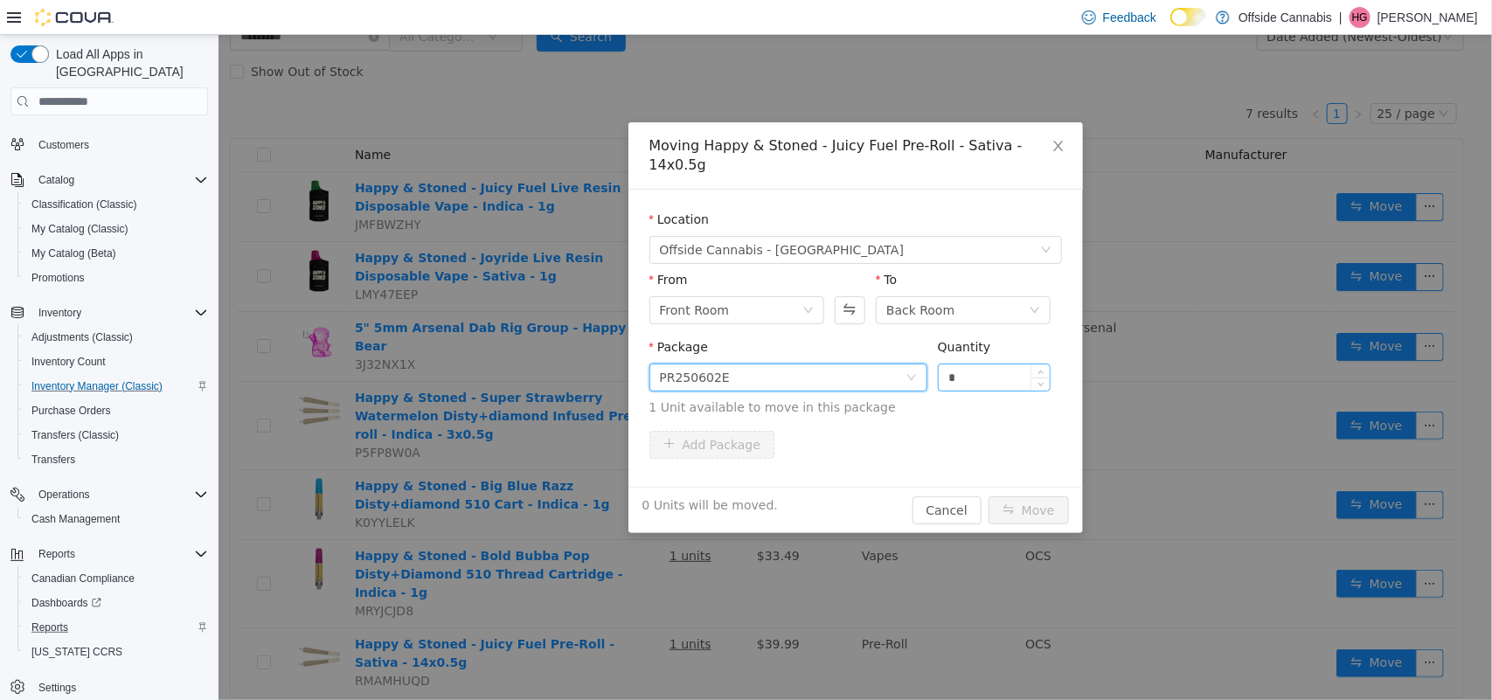
click at [982, 364] on input "*" at bounding box center [994, 377] width 112 height 26
type input "*"
click at [1045, 496] on button "Move" at bounding box center [1028, 510] width 80 height 28
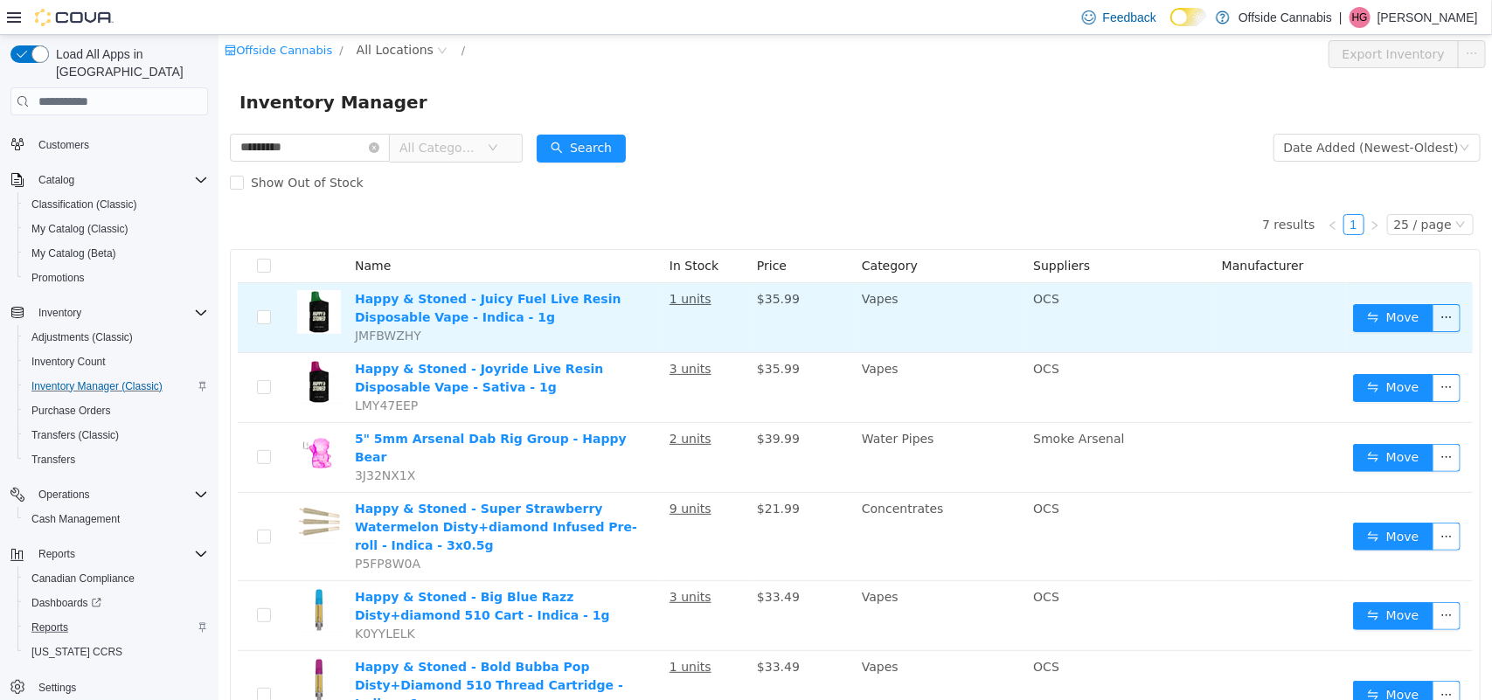
scroll to position [0, 0]
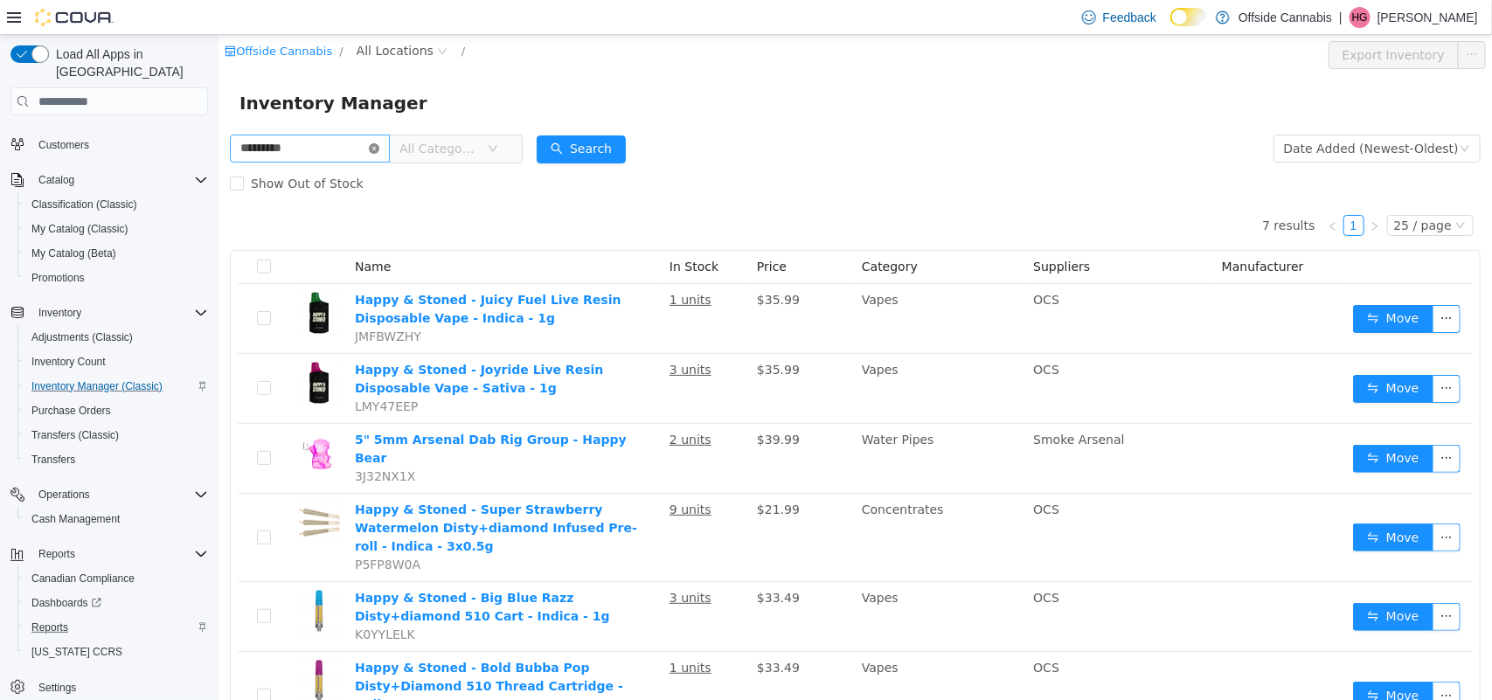
click at [378, 143] on icon "icon: close-circle" at bounding box center [373, 148] width 10 height 10
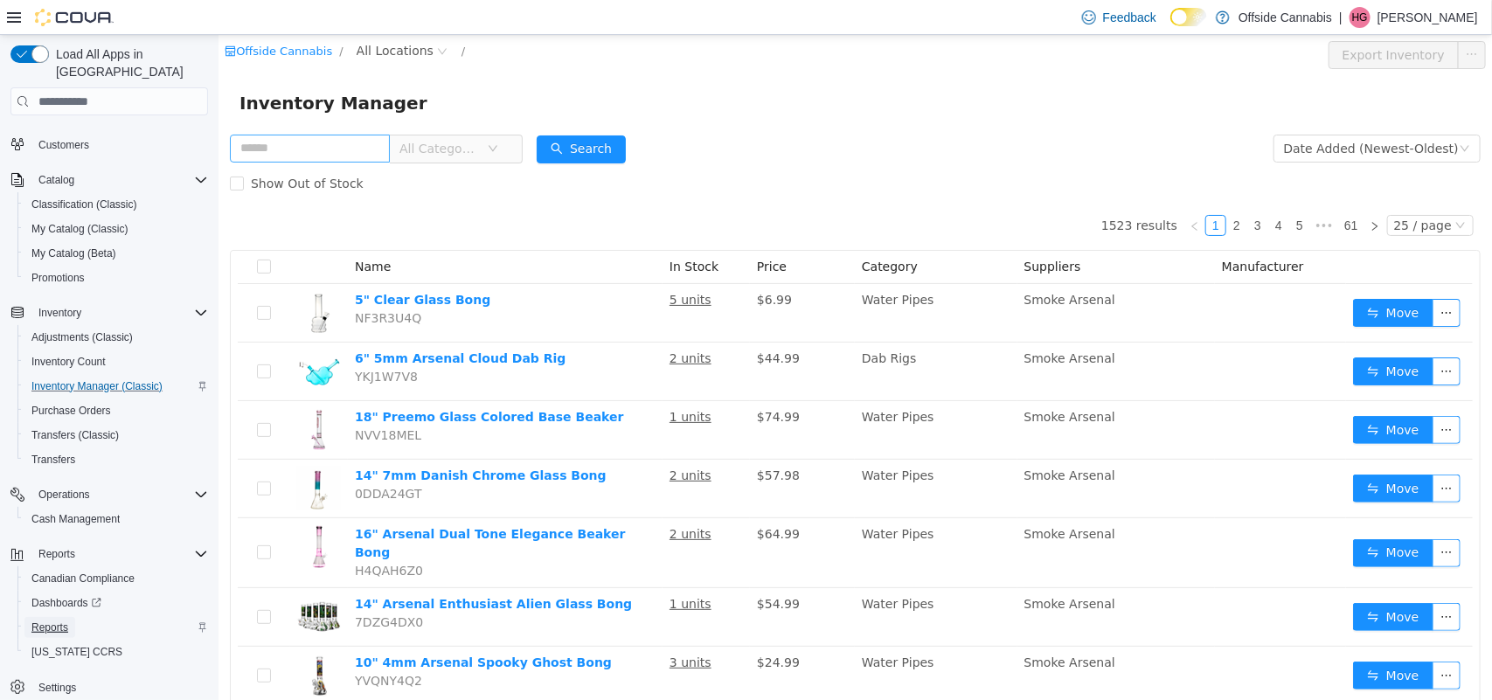
click at [48, 621] on span "Reports" at bounding box center [49, 628] width 37 height 14
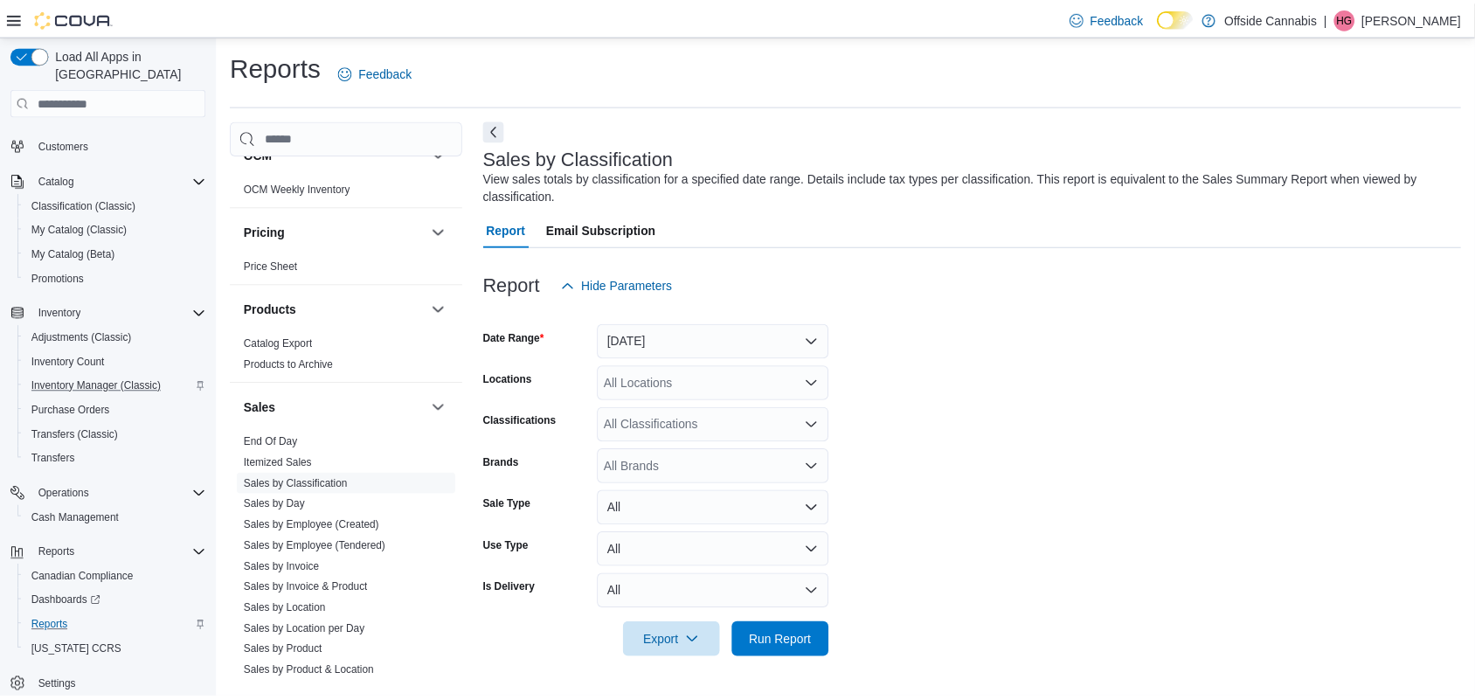
scroll to position [932, 0]
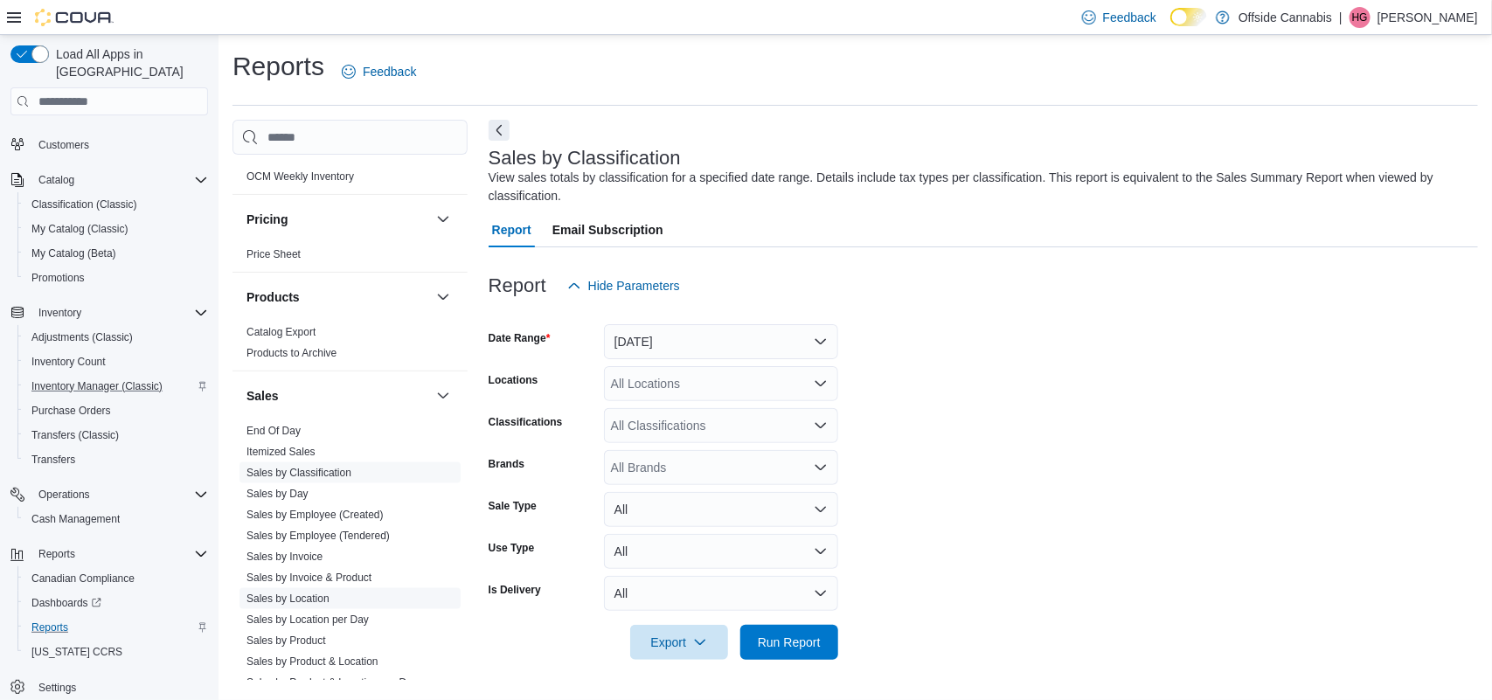
click at [302, 597] on link "Sales by Location" at bounding box center [287, 599] width 83 height 12
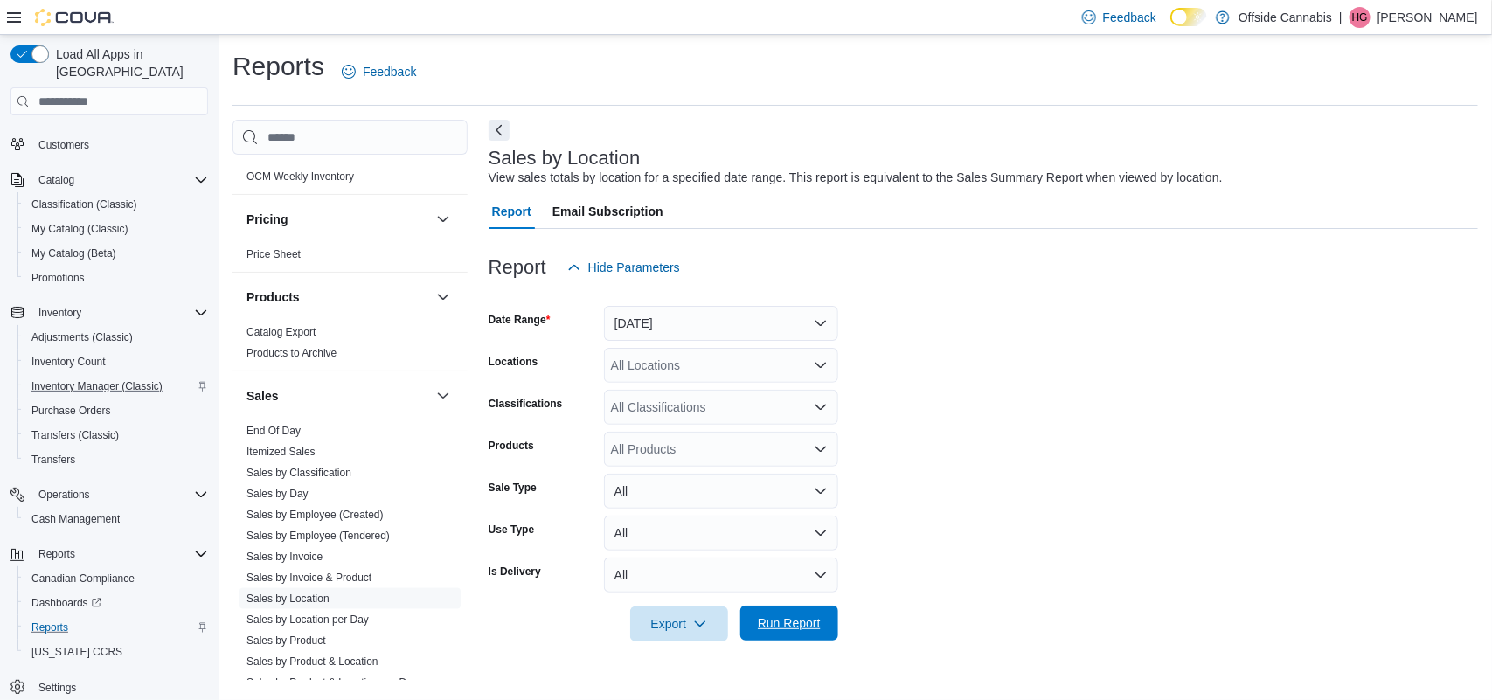
click at [801, 625] on span "Run Report" at bounding box center [789, 622] width 63 height 17
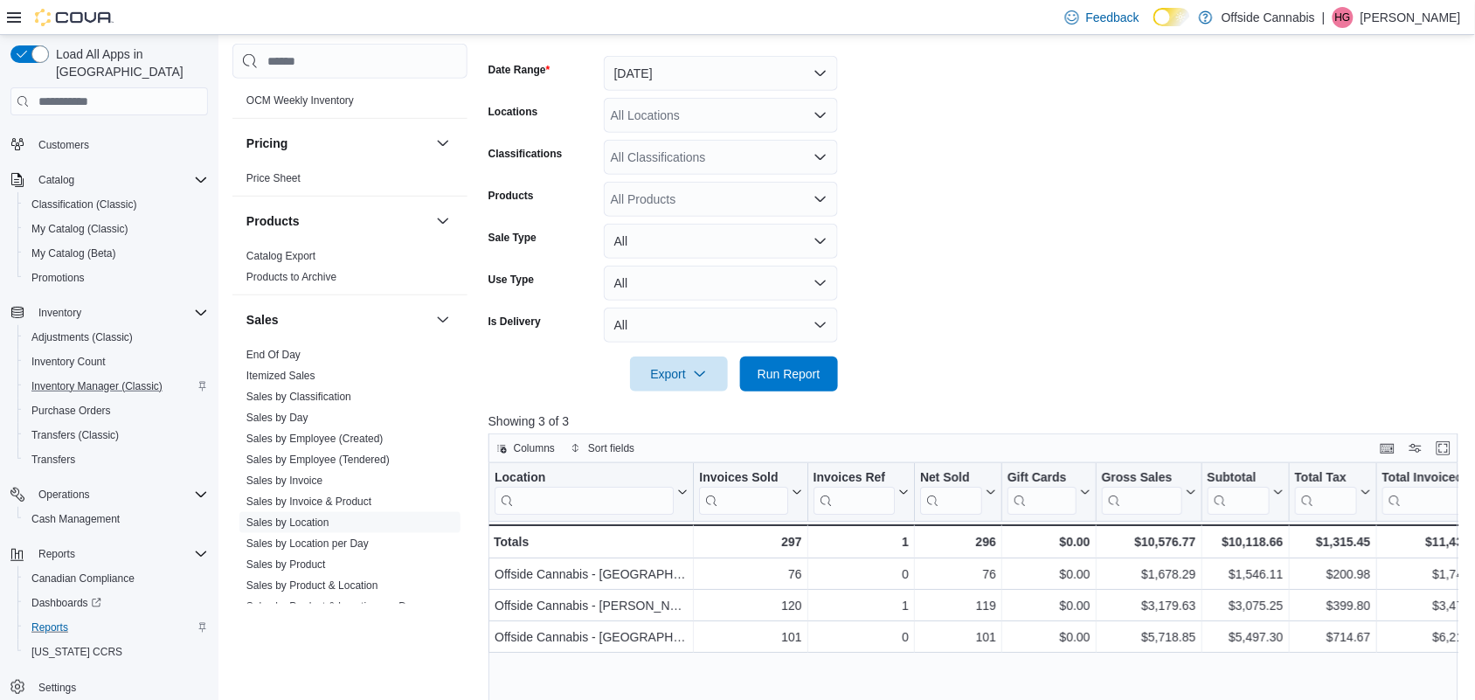
scroll to position [219, 0]
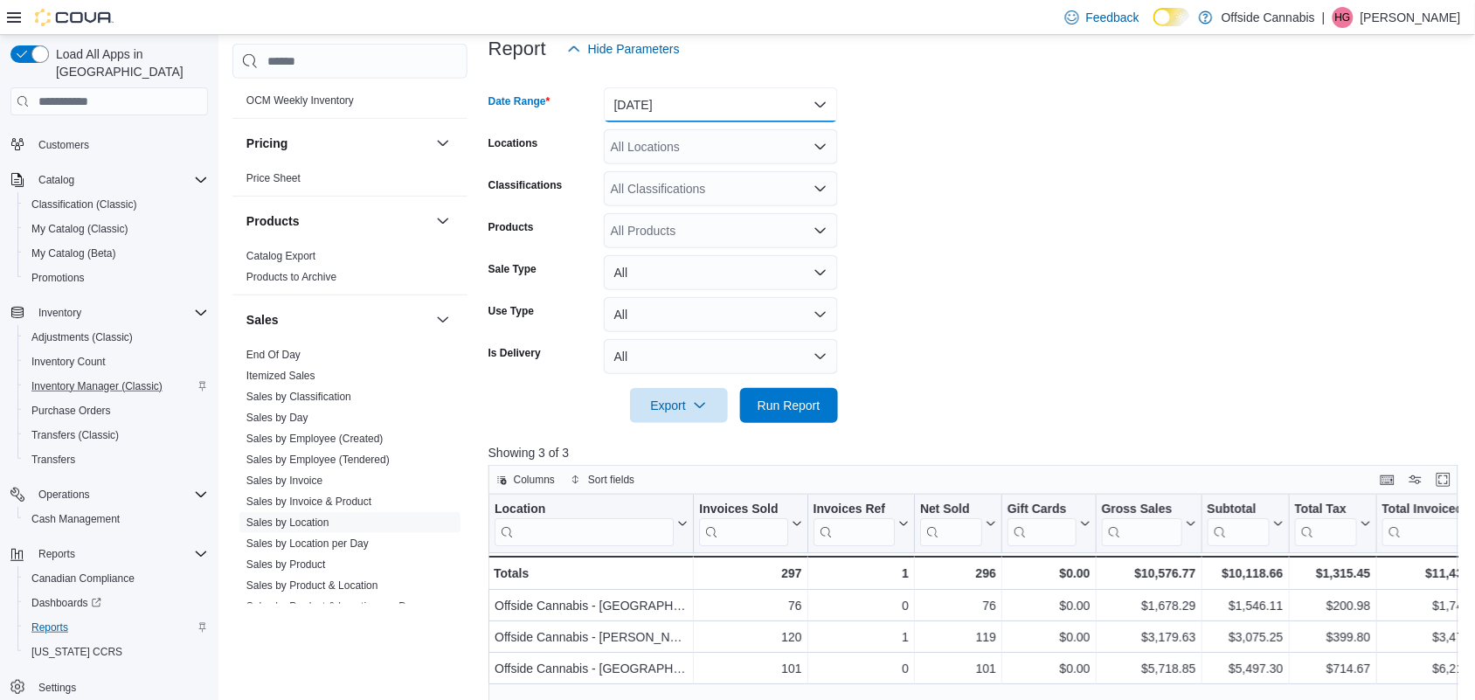
click at [796, 97] on button "[DATE]" at bounding box center [721, 104] width 234 height 35
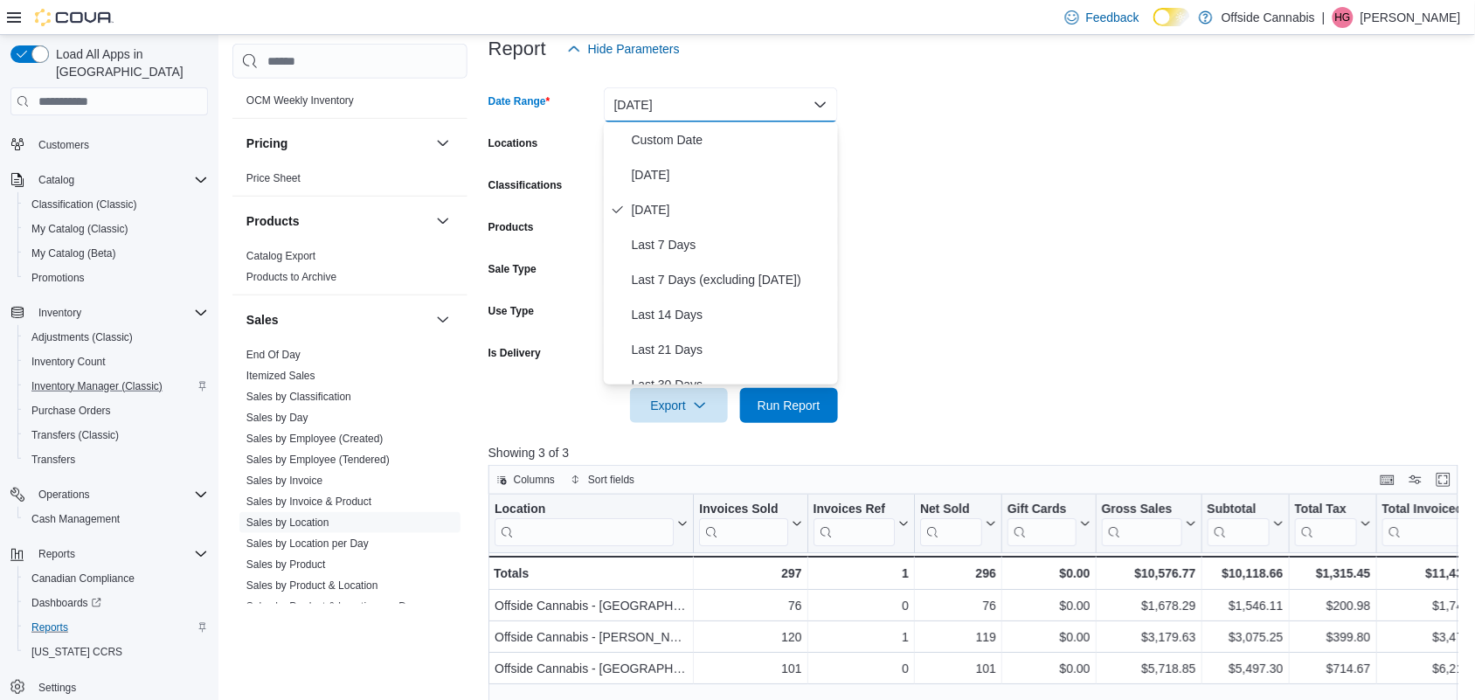
click at [992, 61] on div "Report Hide Parameters" at bounding box center [979, 48] width 980 height 35
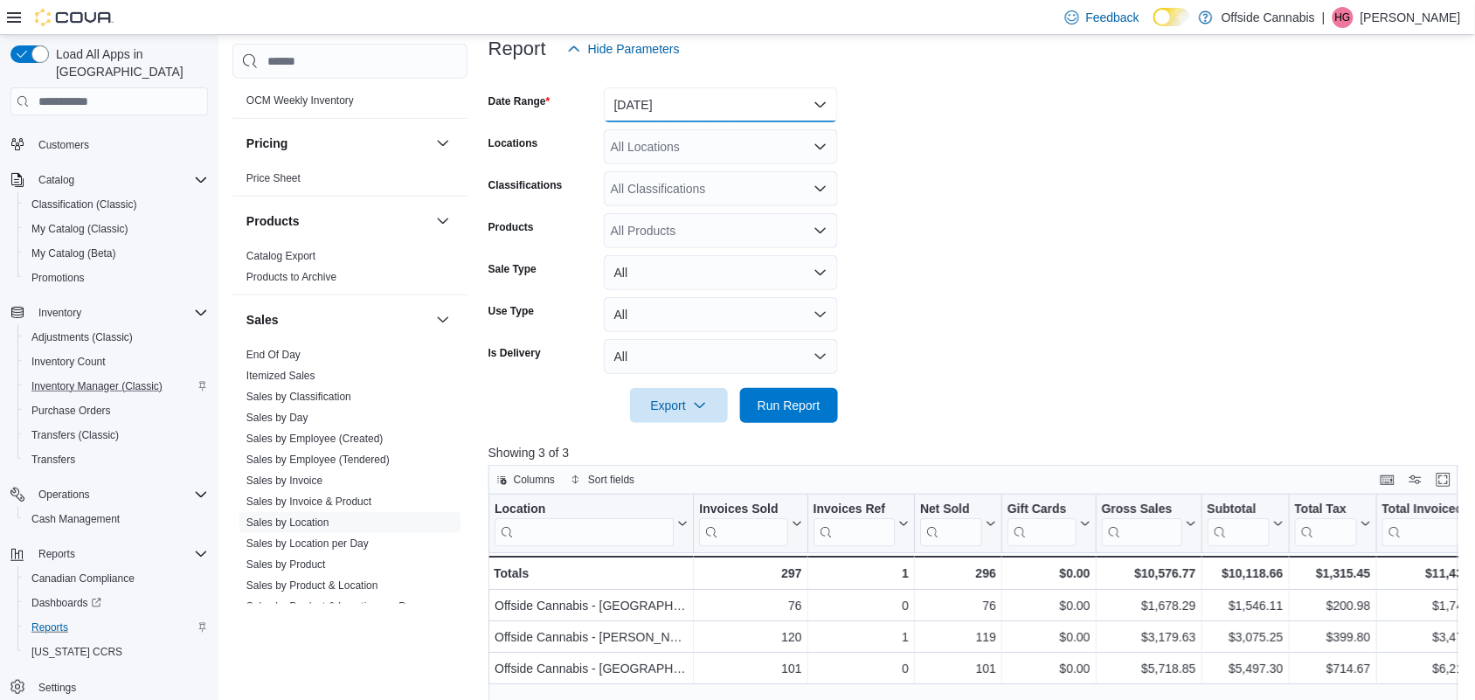
click at [714, 101] on button "[DATE]" at bounding box center [721, 104] width 234 height 35
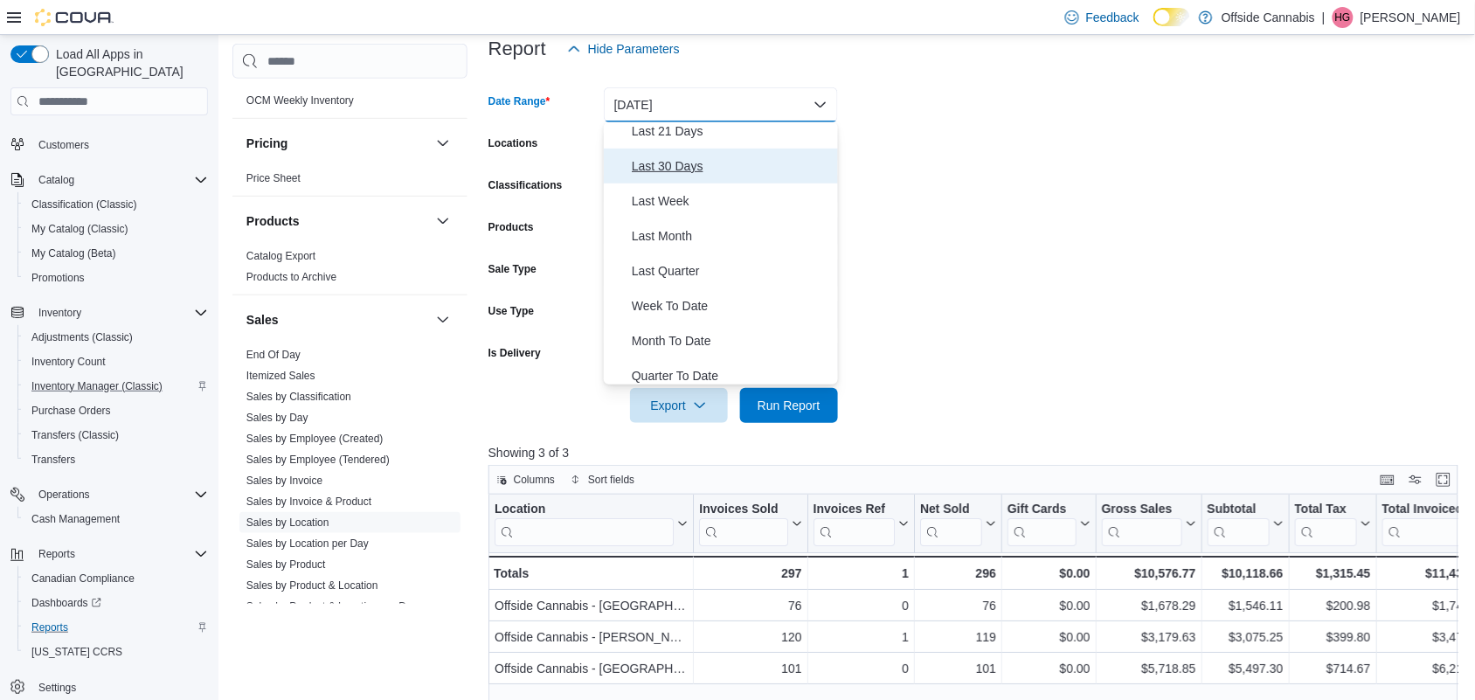
click at [687, 164] on span "Last 30 Days" at bounding box center [731, 166] width 199 height 21
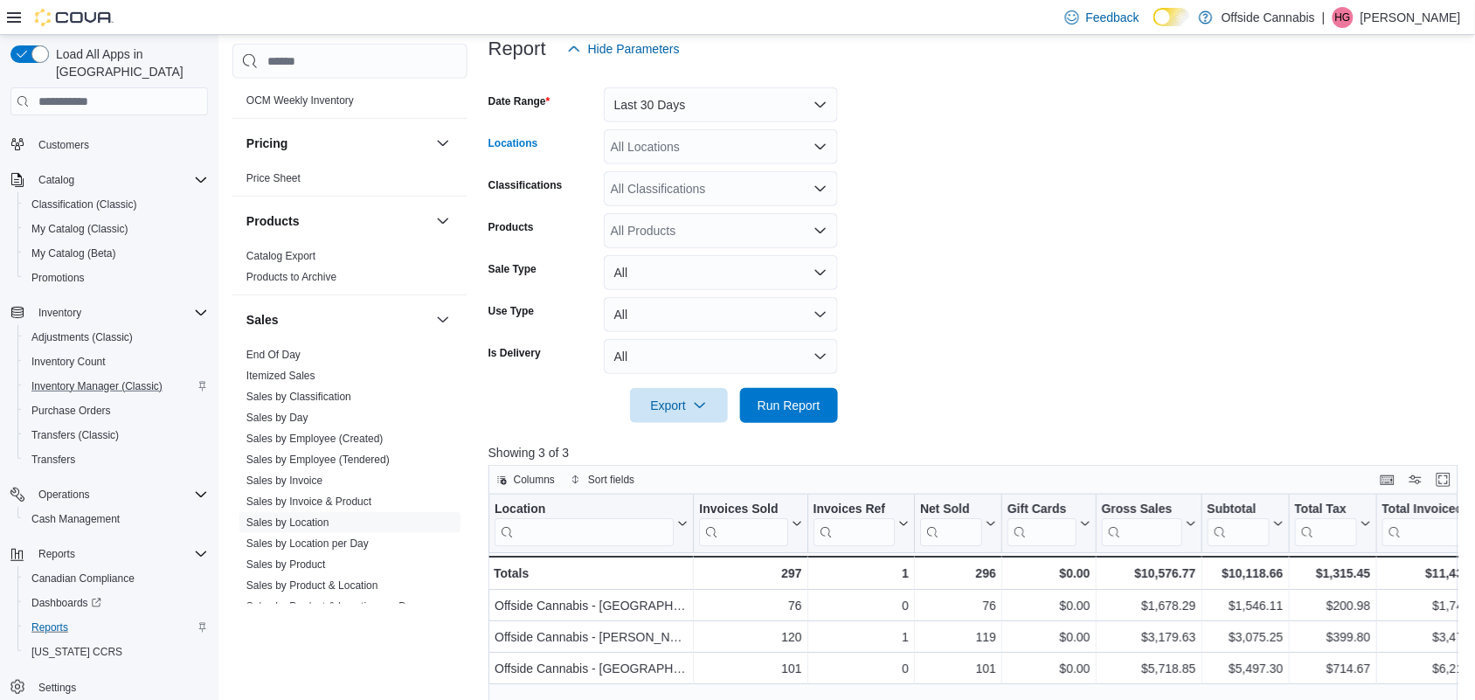
click at [682, 149] on div "All Locations" at bounding box center [721, 146] width 234 height 35
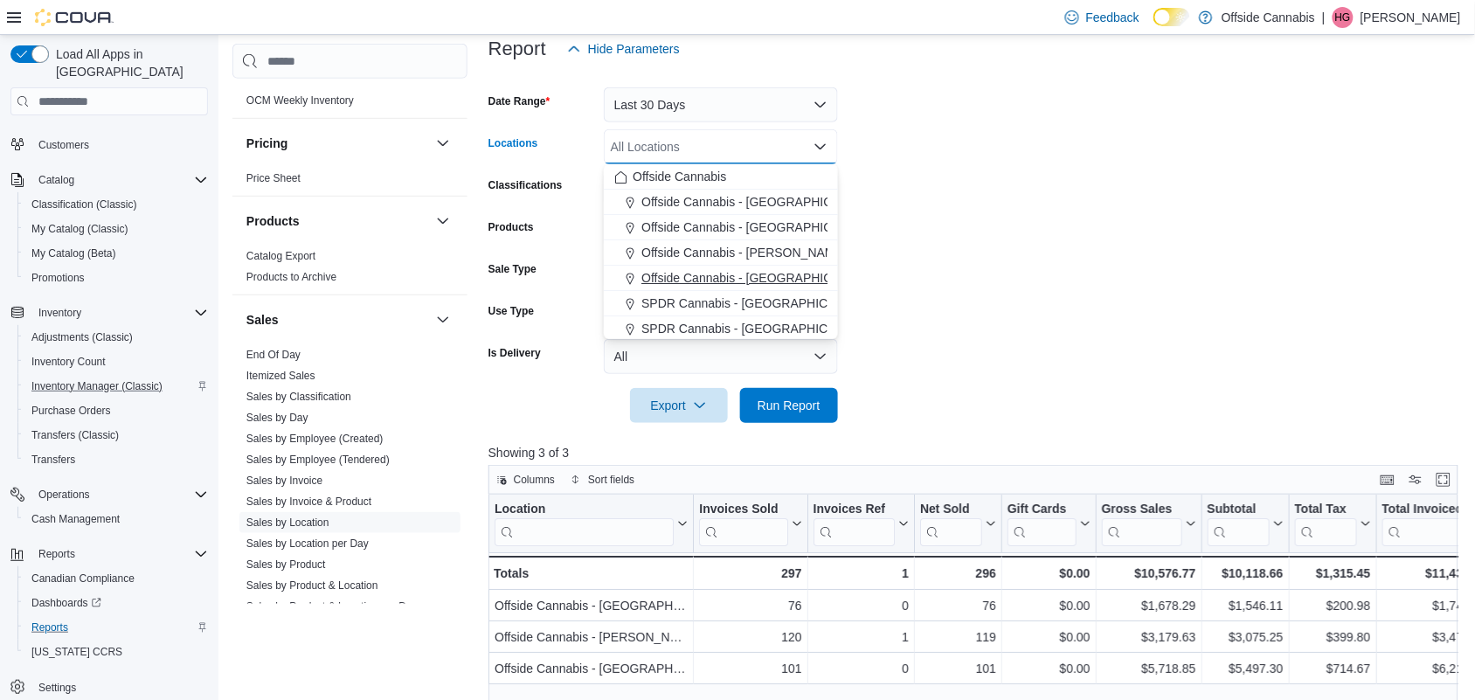
click at [762, 280] on span "Offside Cannabis - [GEOGRAPHIC_DATA]" at bounding box center [758, 277] width 232 height 17
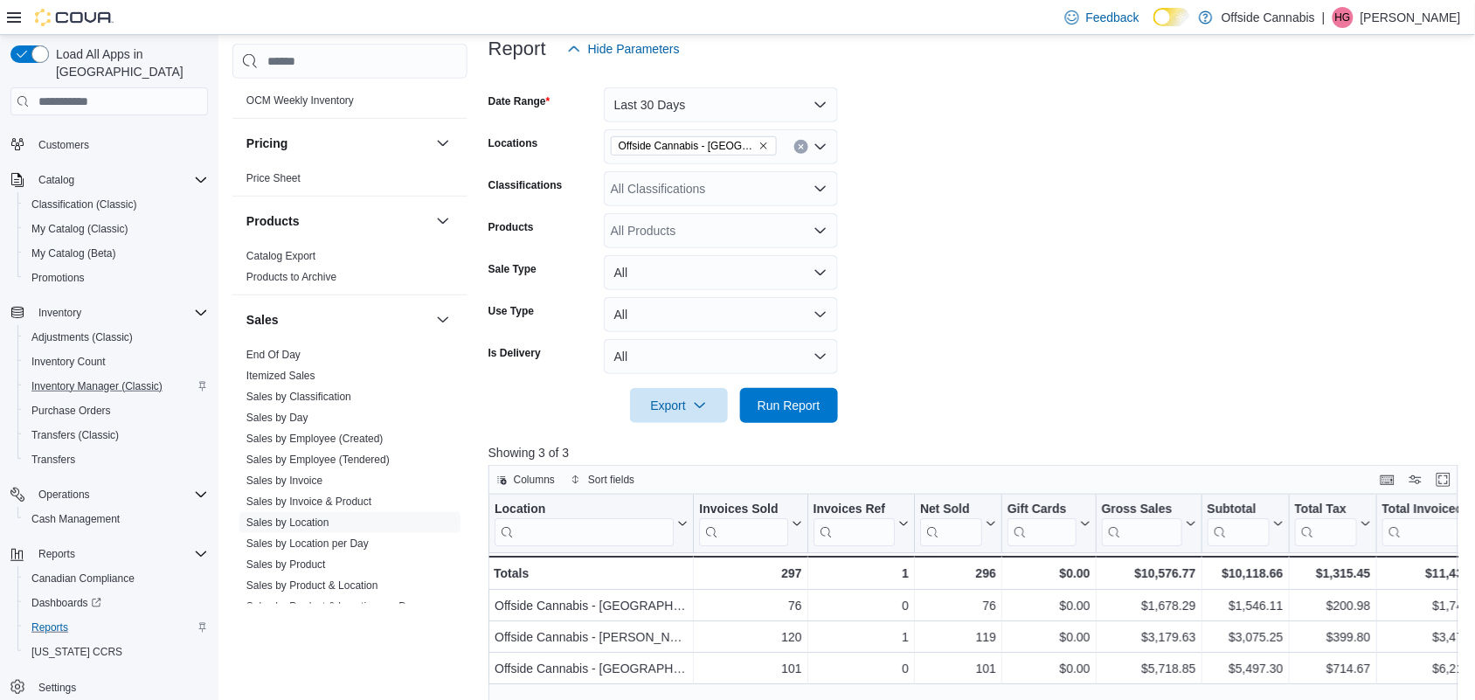
click at [937, 249] on form "Date Range Last 30 Days Locations Offside Cannabis - Port Perry Classifications…" at bounding box center [979, 244] width 980 height 357
click at [792, 190] on div "All Classifications" at bounding box center [721, 188] width 234 height 35
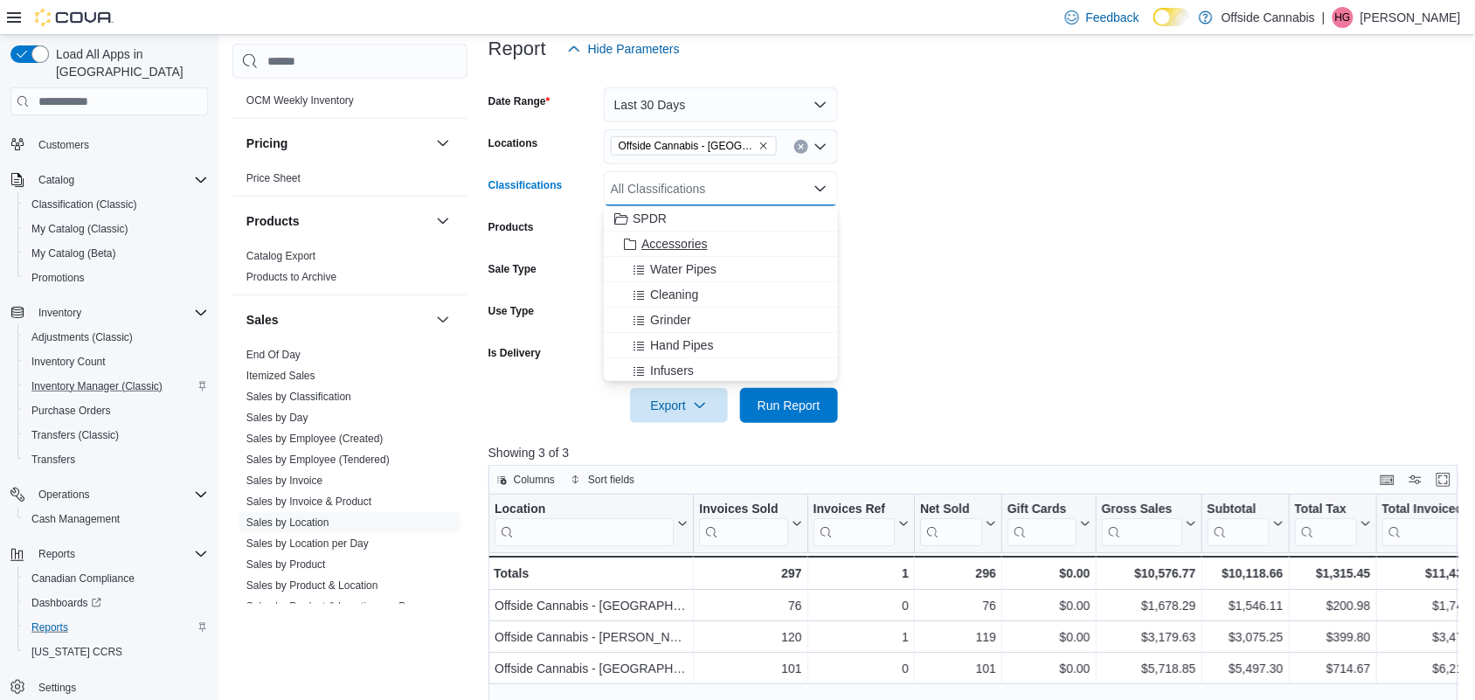
click at [642, 247] on span "Accessories" at bounding box center [675, 243] width 66 height 17
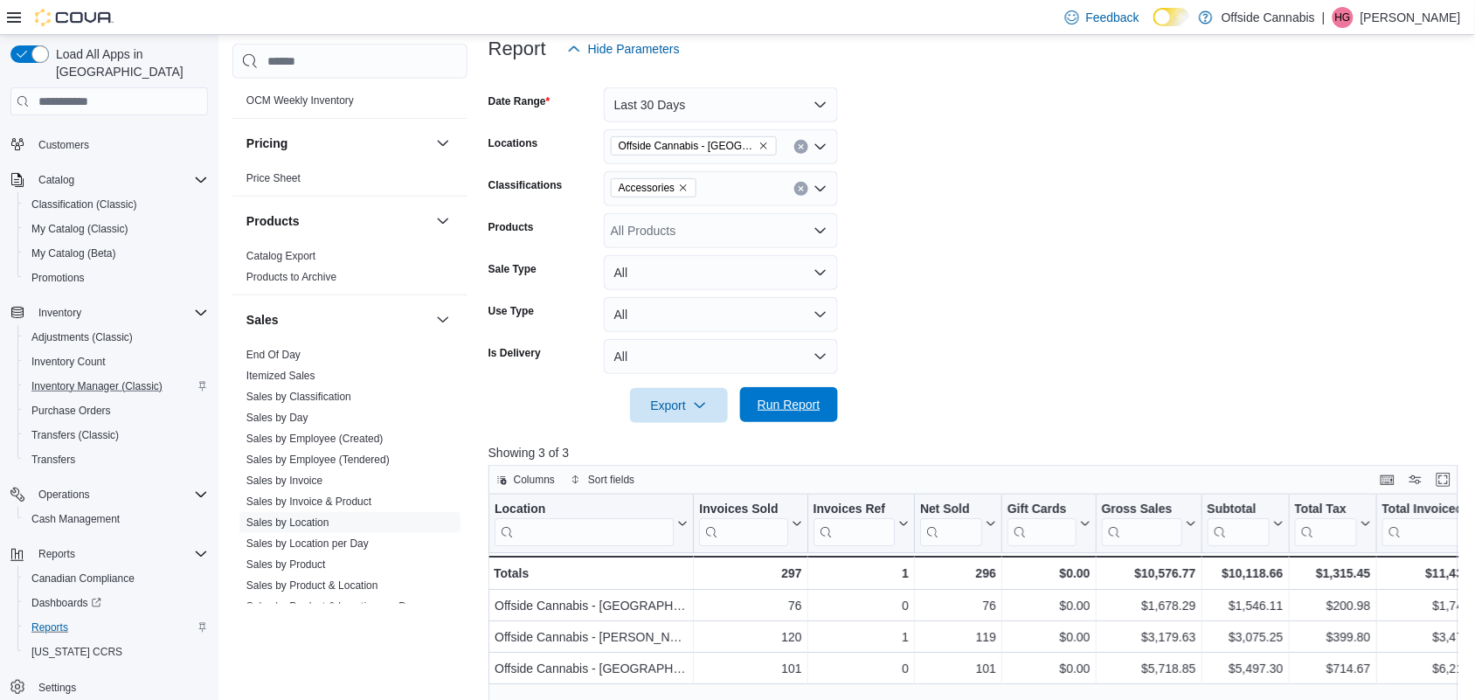
click at [830, 402] on button "Run Report" at bounding box center [789, 404] width 98 height 35
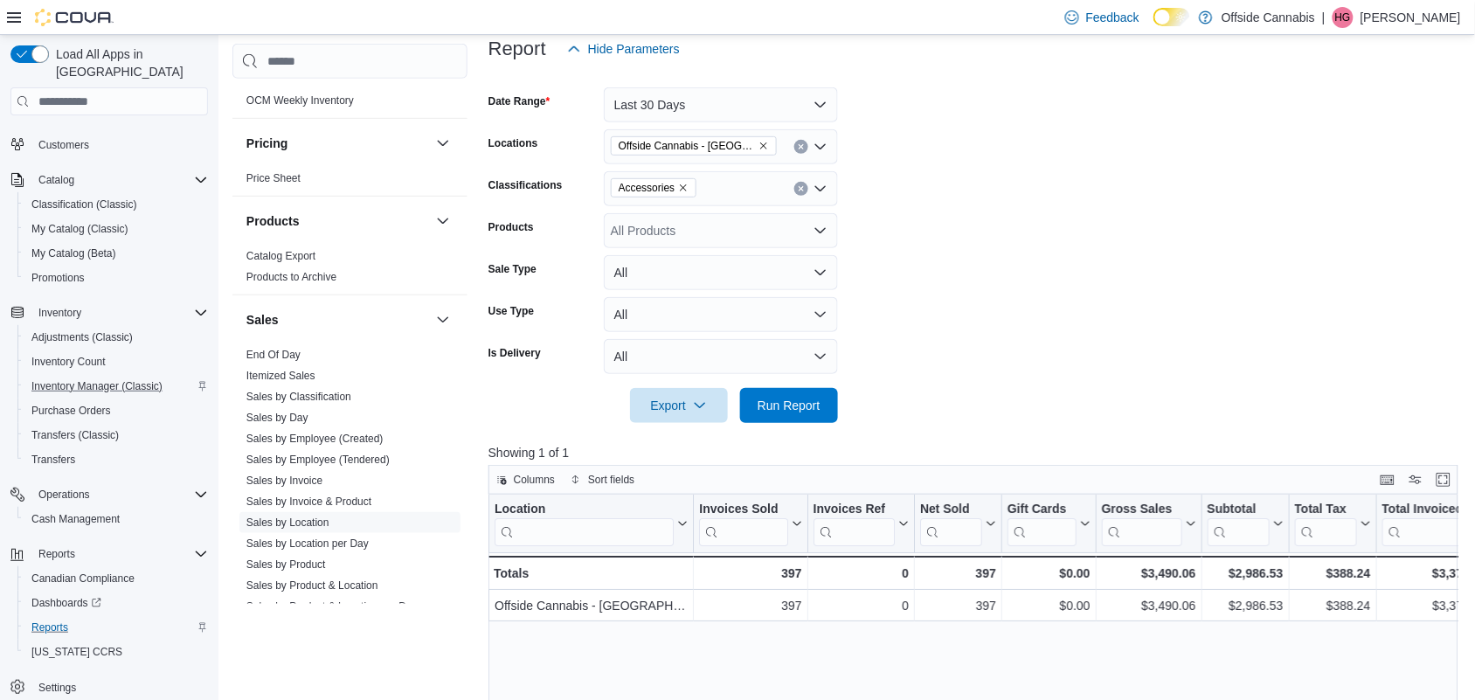
click at [739, 184] on div "Accessories" at bounding box center [721, 188] width 234 height 35
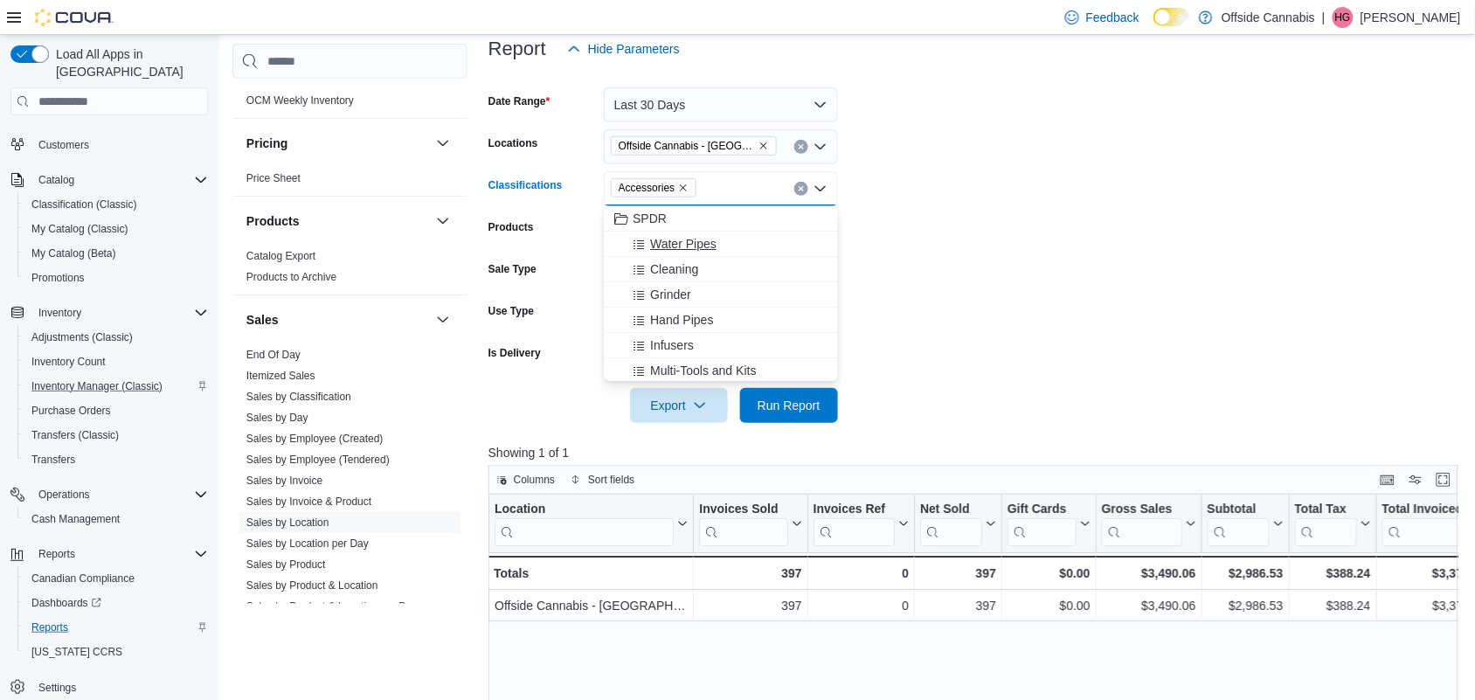
click at [639, 245] on icon "Choose from the following options" at bounding box center [639, 245] width 14 height 14
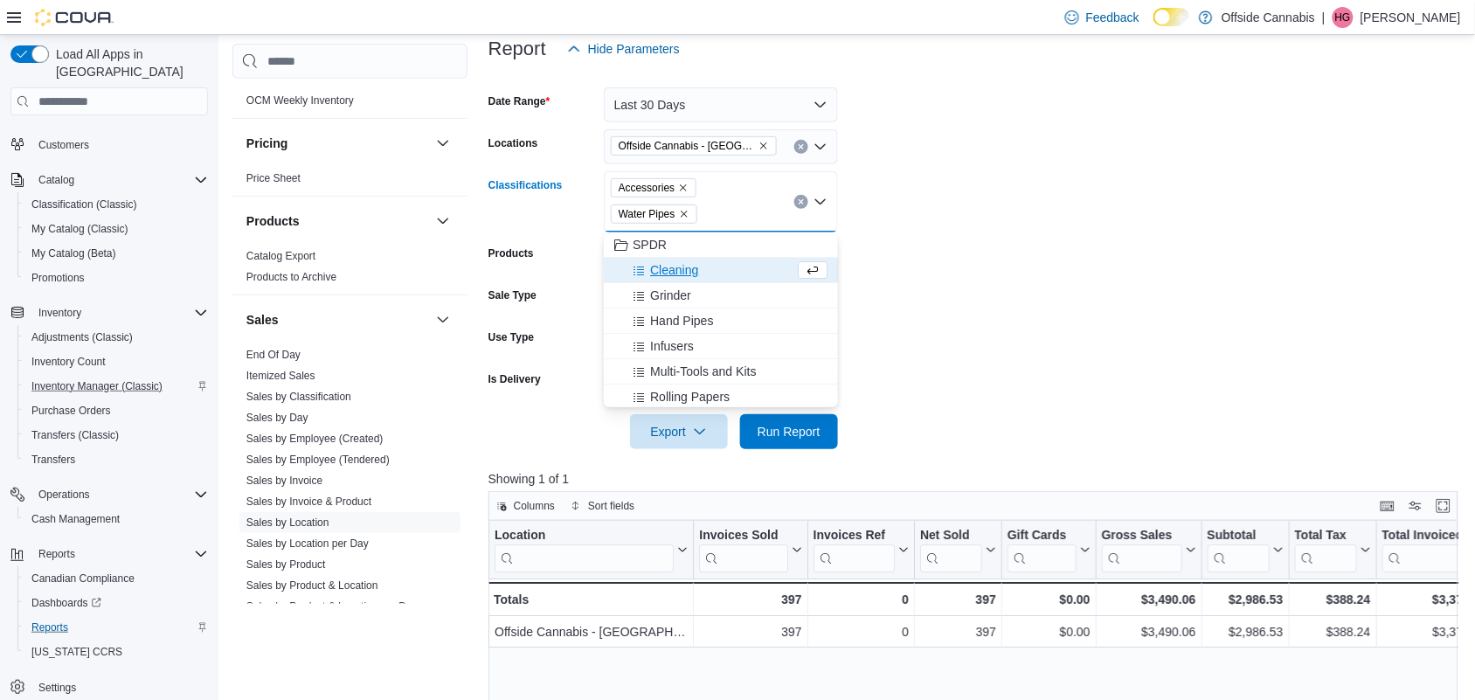
click at [643, 272] on icon "Choose from the following options" at bounding box center [639, 271] width 14 height 14
click at [644, 273] on icon "Choose from the following options" at bounding box center [639, 271] width 14 height 14
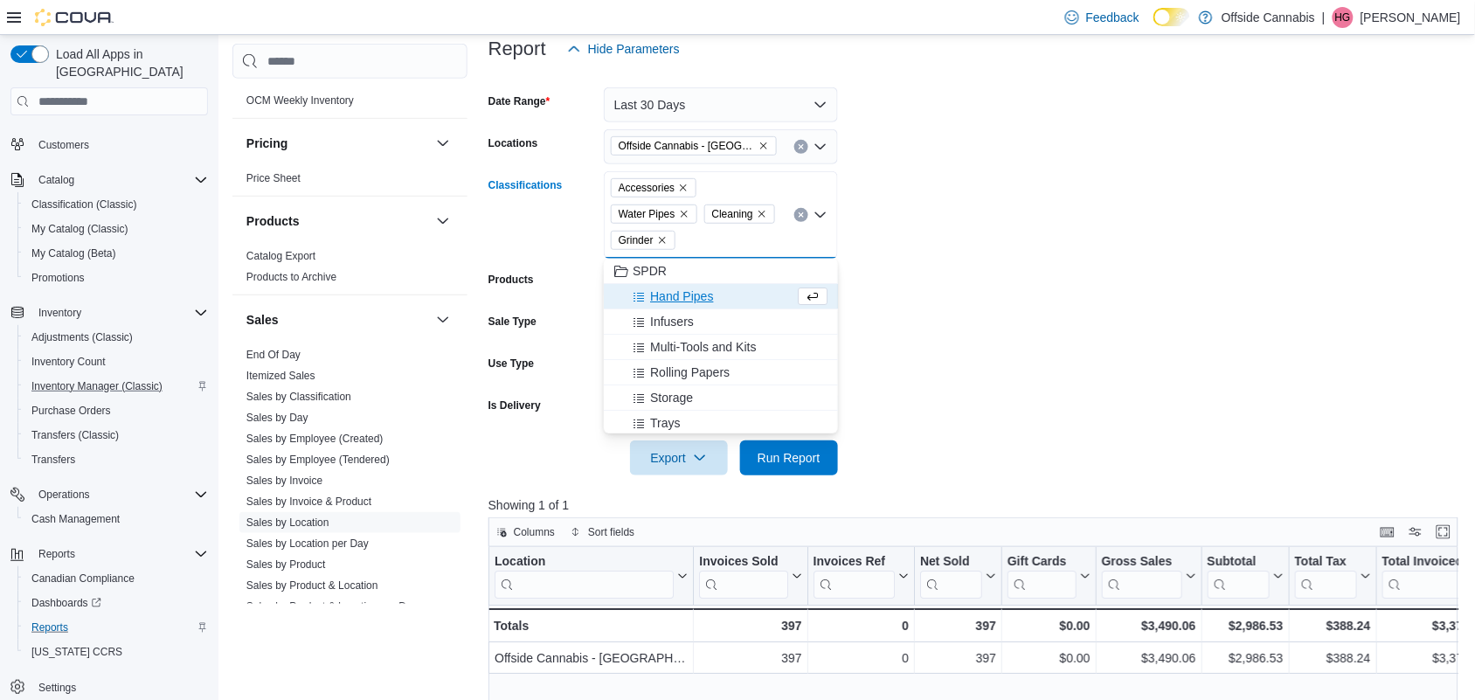
click at [643, 295] on icon "Choose from the following options" at bounding box center [639, 297] width 14 height 14
click at [642, 300] on icon "Choose from the following options" at bounding box center [639, 297] width 14 height 14
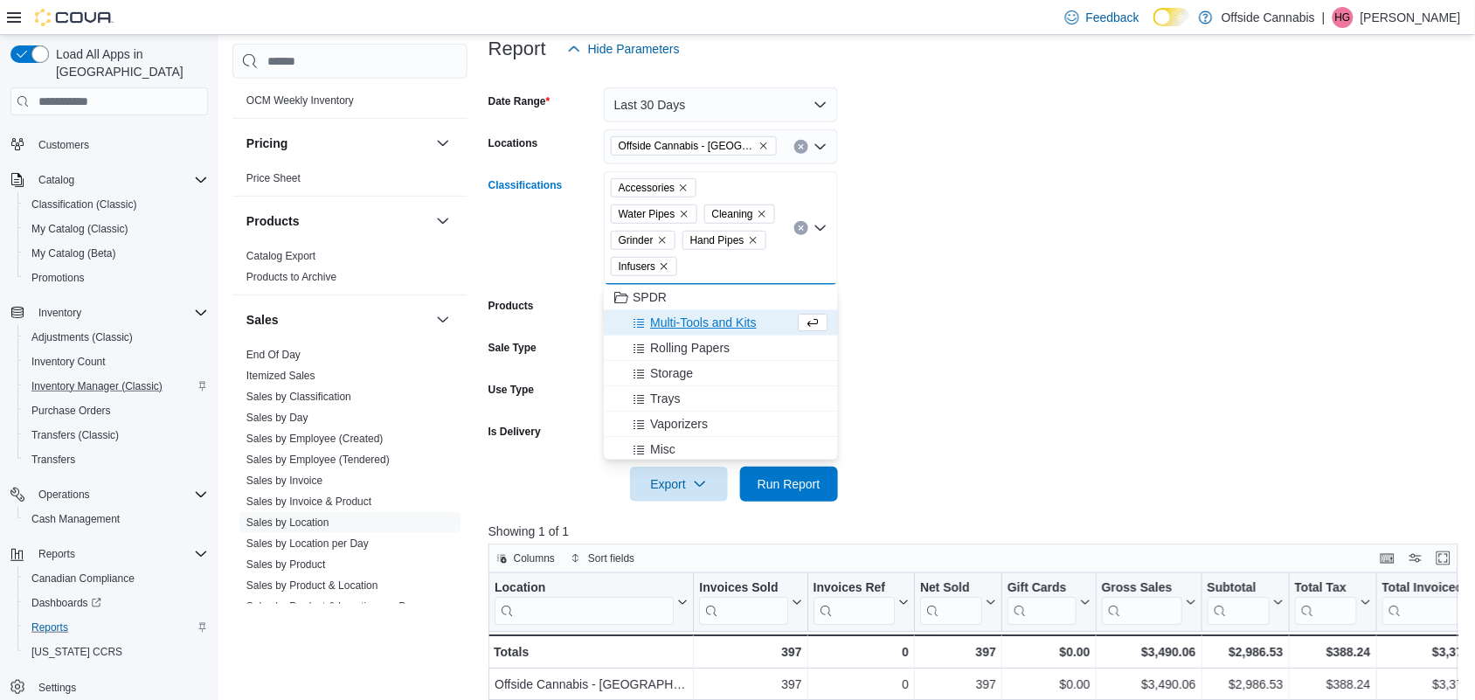
click at [650, 329] on span "Multi-Tools and Kits" at bounding box center [703, 322] width 106 height 17
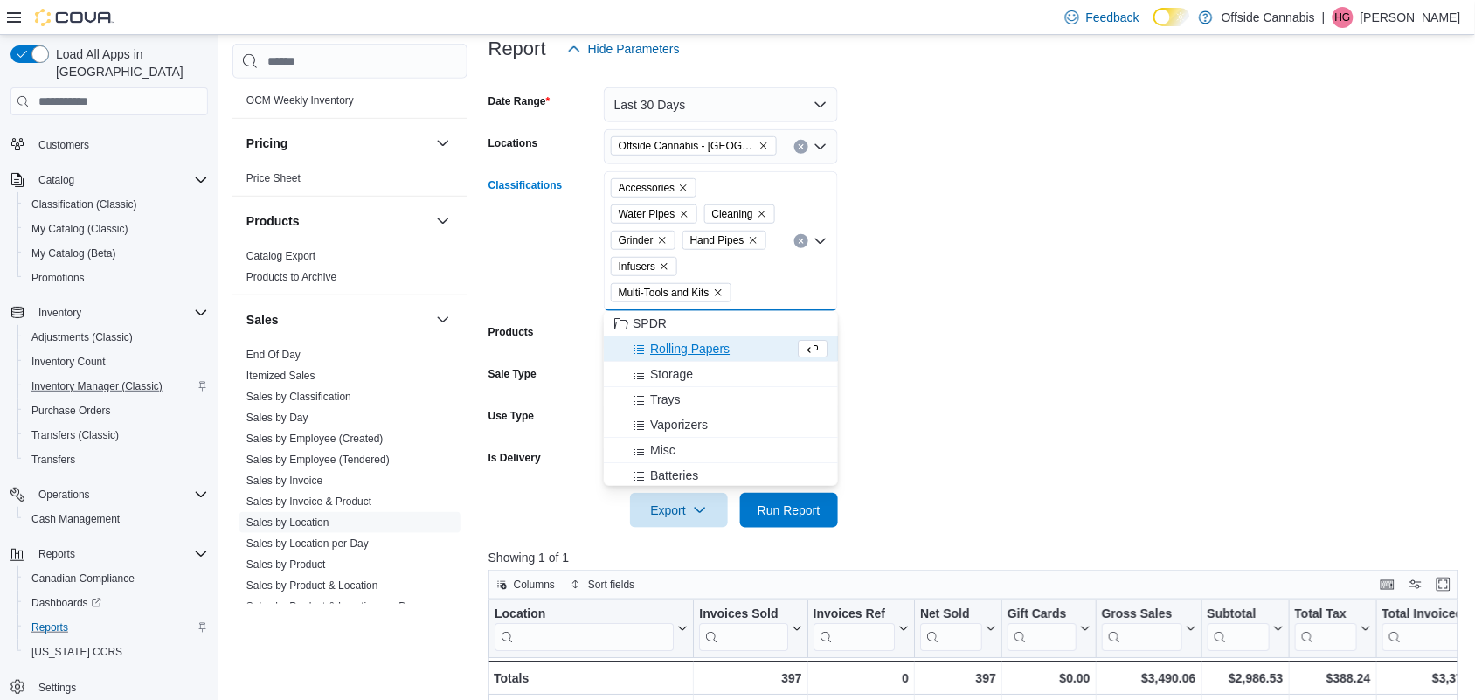
click at [649, 344] on span "Choose from the following options" at bounding box center [641, 348] width 18 height 17
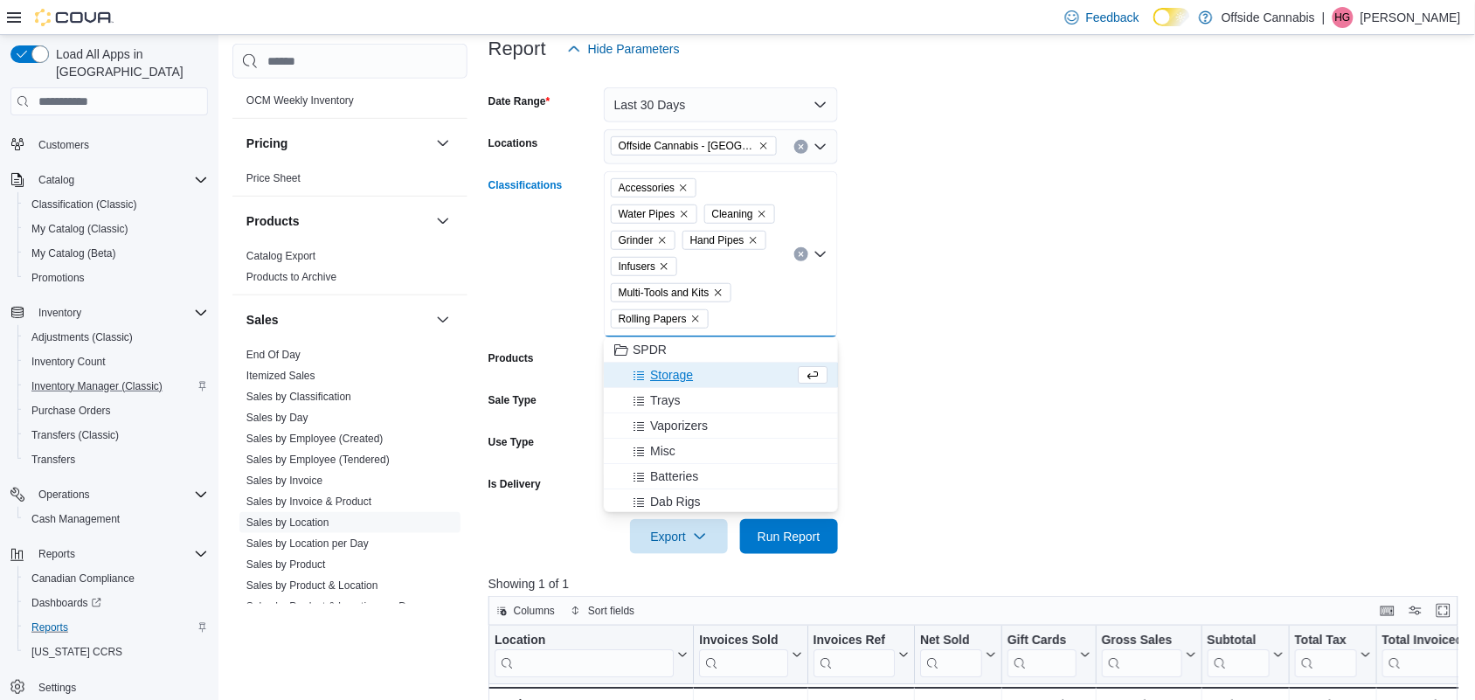
click at [644, 373] on icon "Choose from the following options" at bounding box center [639, 376] width 14 height 14
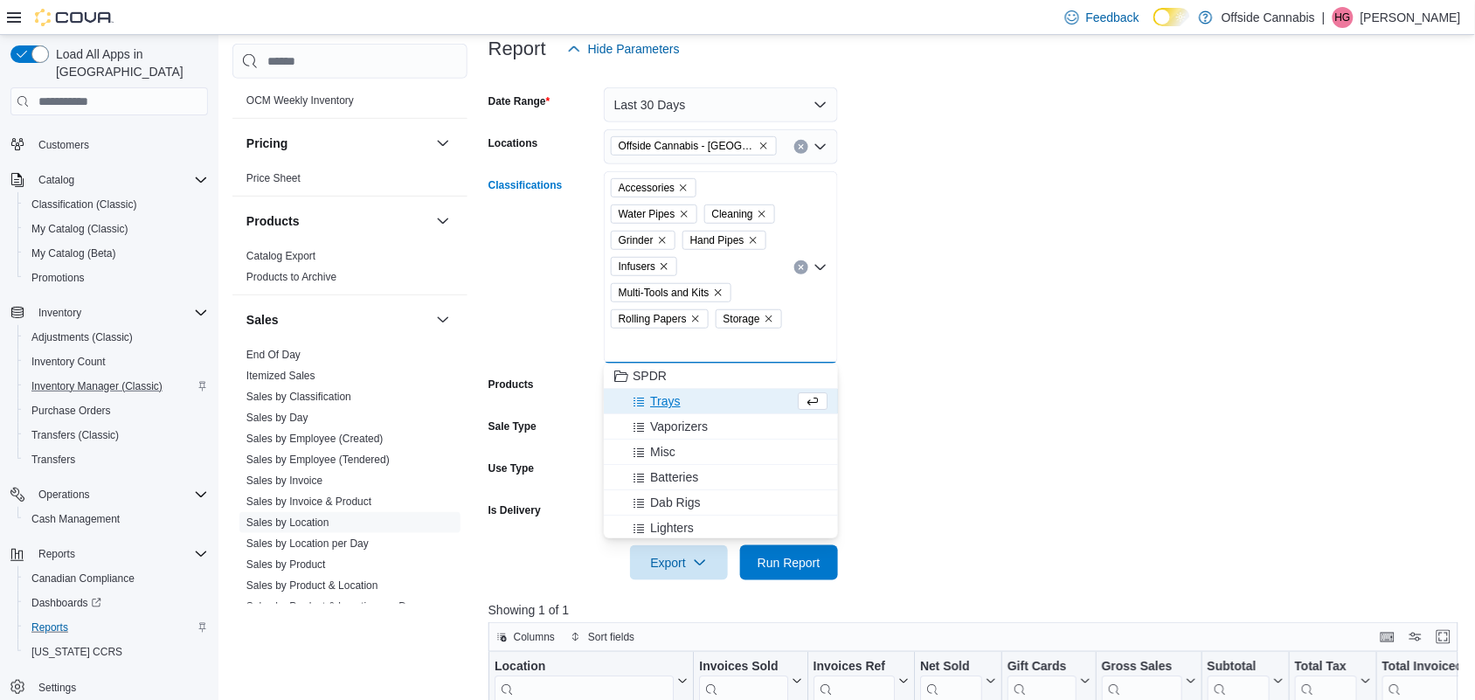
click at [654, 402] on span "Trays" at bounding box center [665, 400] width 30 height 17
click at [648, 399] on span "Choose from the following options" at bounding box center [641, 400] width 18 height 17
click at [649, 403] on span "Choose from the following options" at bounding box center [641, 400] width 18 height 17
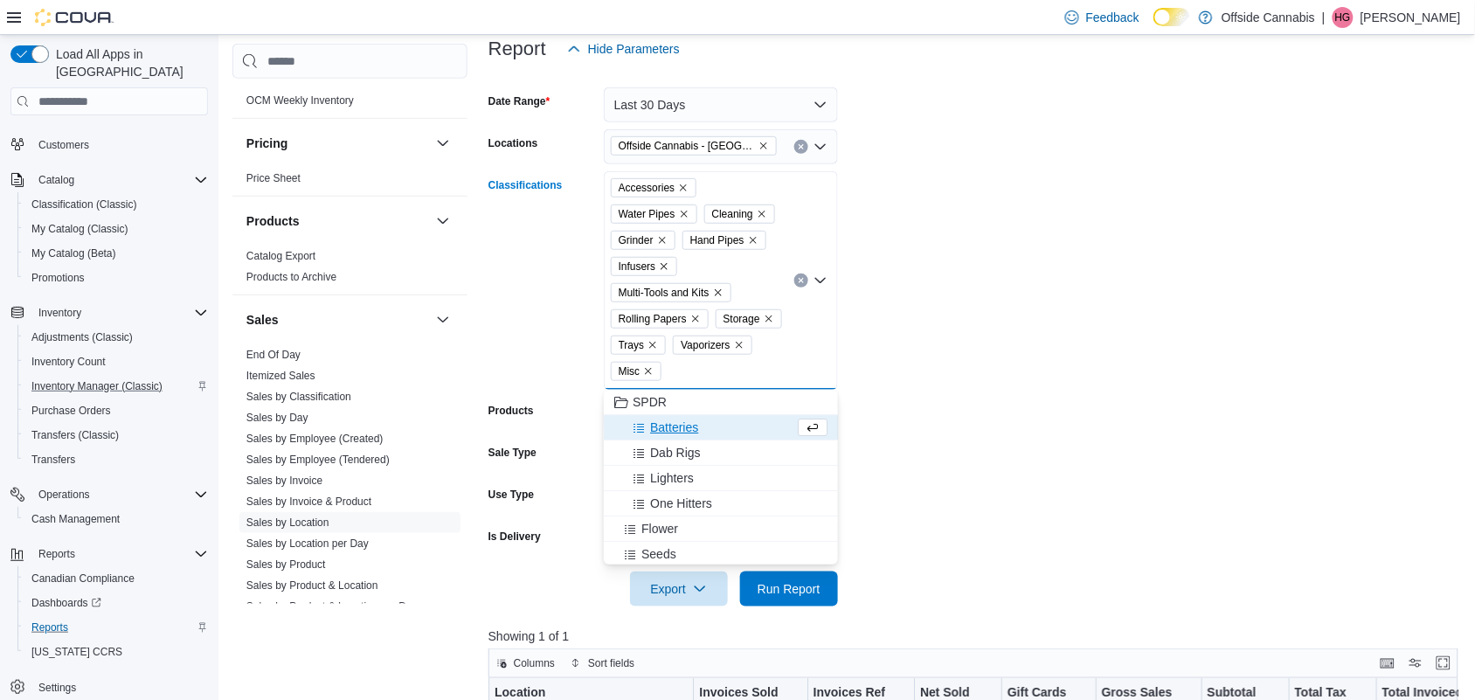
click at [656, 424] on span "Batteries" at bounding box center [674, 427] width 48 height 17
click at [664, 426] on span "Dab Rigs" at bounding box center [675, 427] width 51 height 17
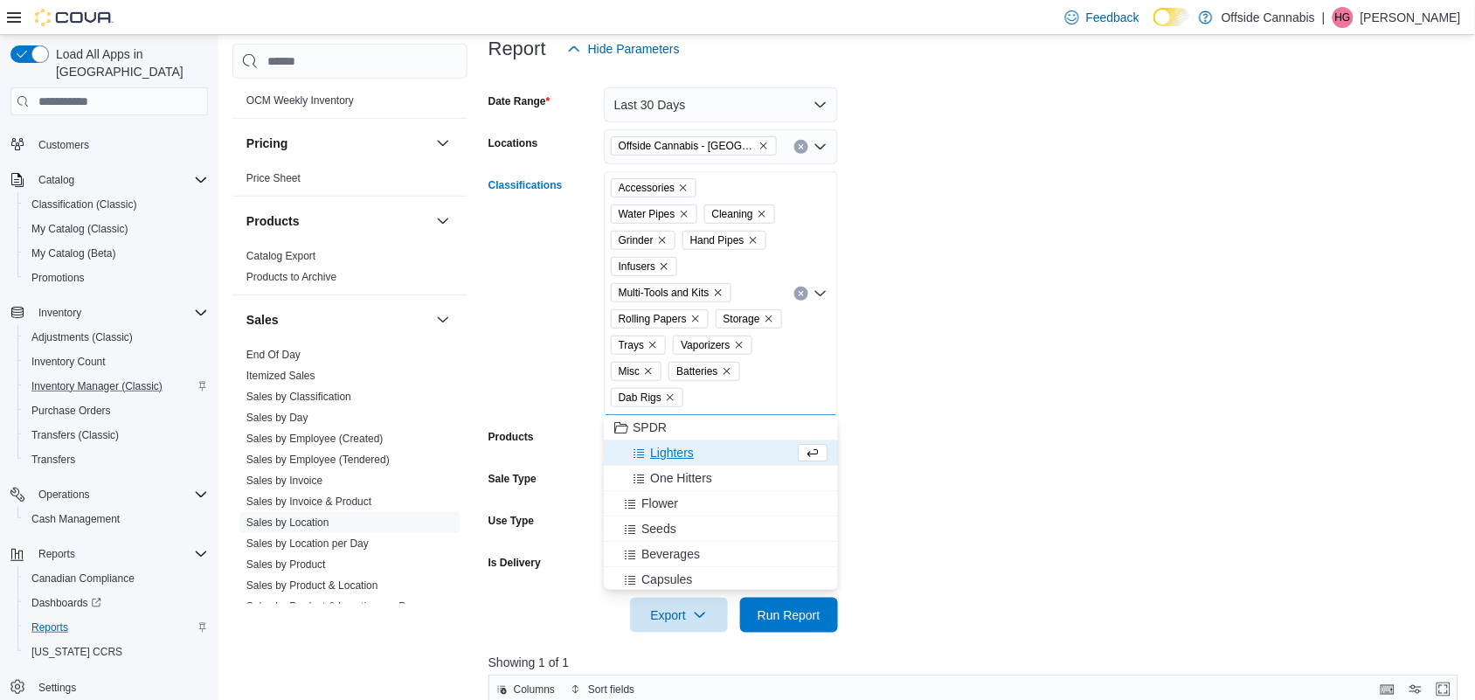
click at [680, 455] on span "Lighters" at bounding box center [672, 452] width 44 height 17
click at [688, 453] on span "One Hitters" at bounding box center [681, 452] width 62 height 17
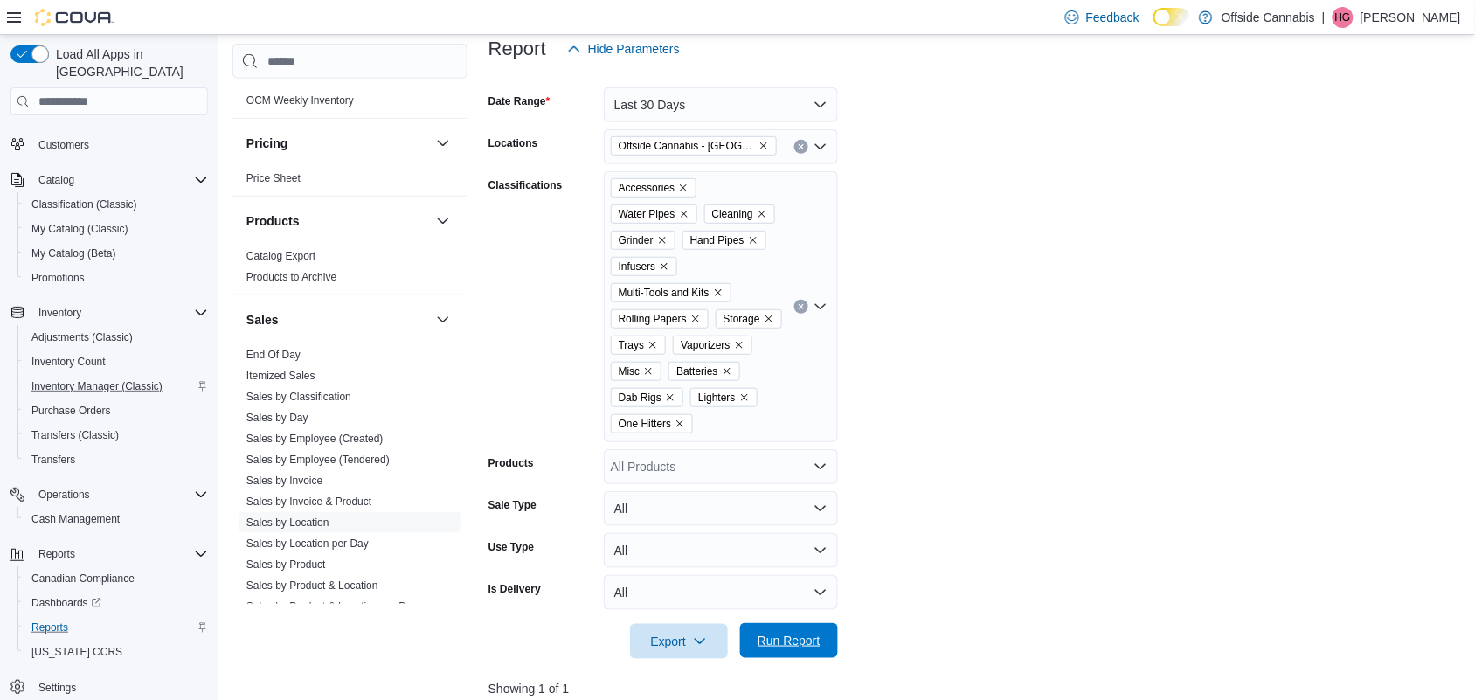
click at [792, 635] on span "Run Report" at bounding box center [789, 640] width 63 height 17
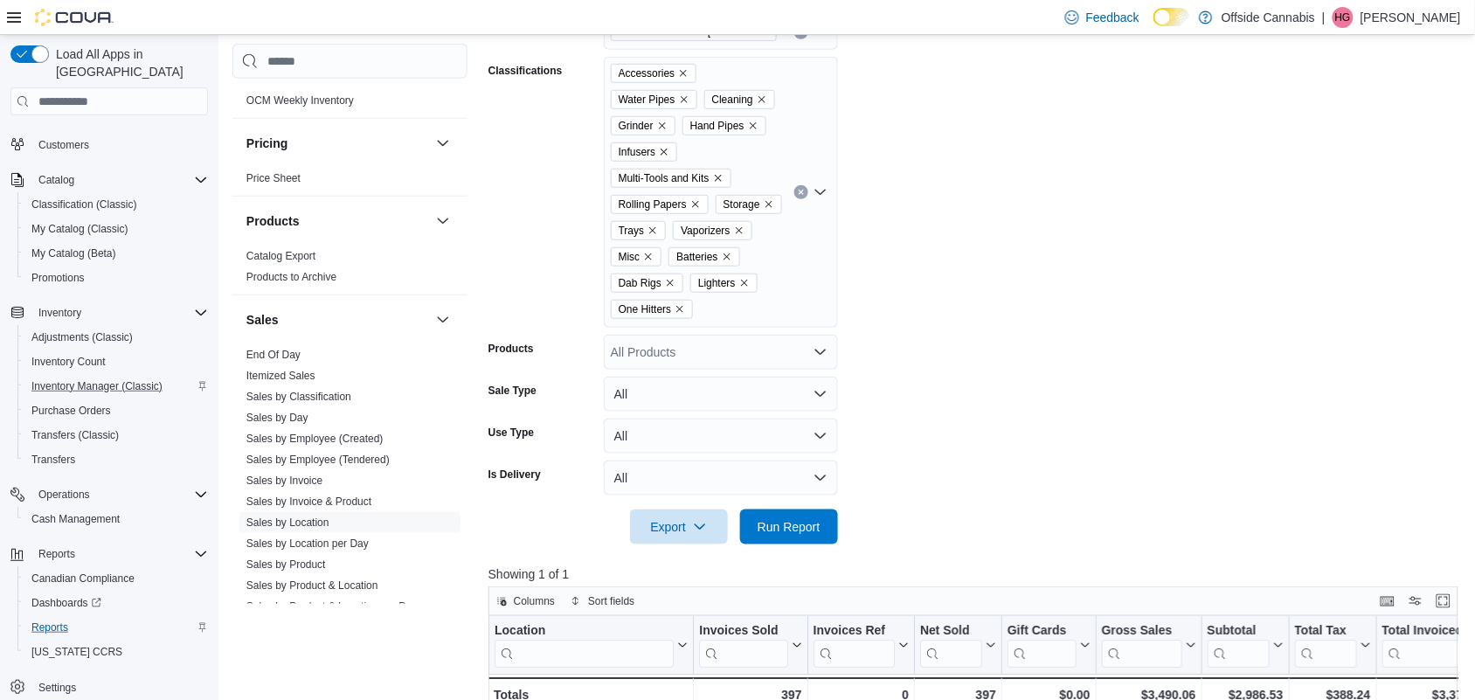
scroll to position [219, 0]
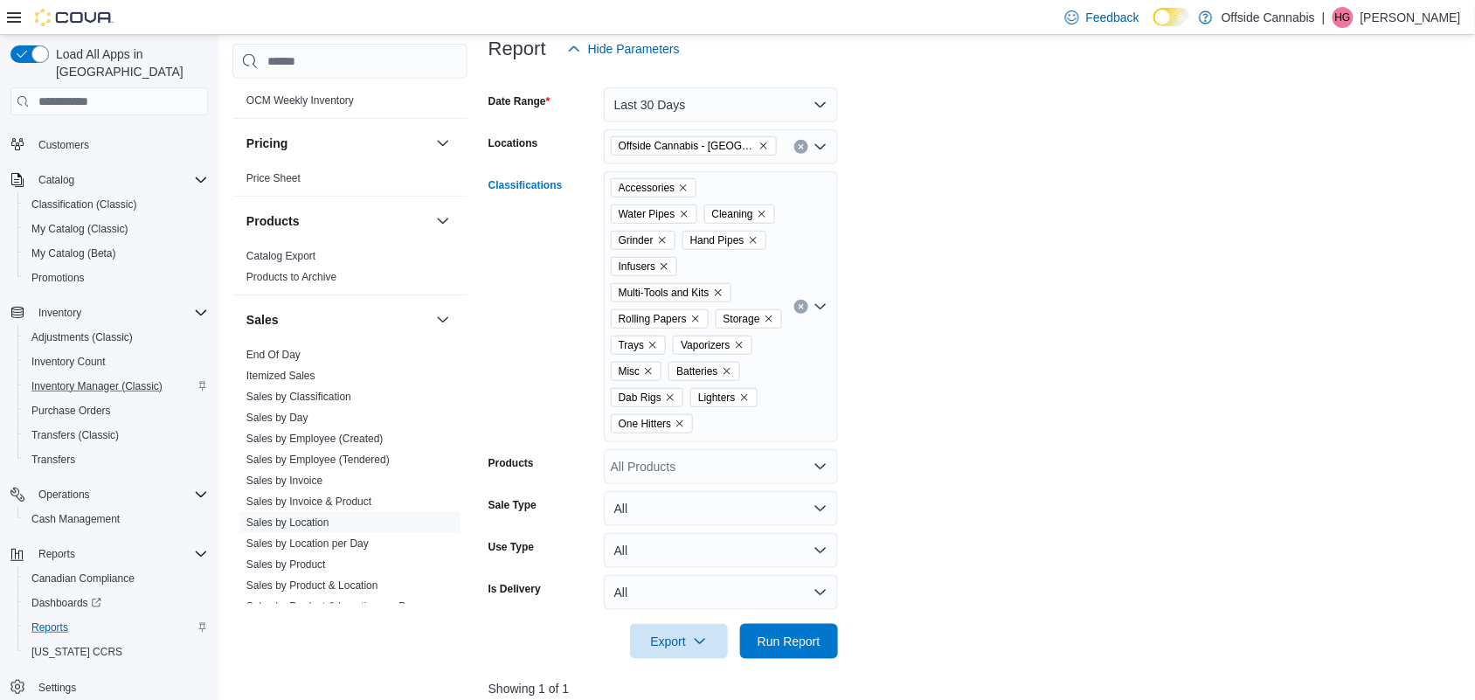
click at [804, 308] on icon "Clear input" at bounding box center [801, 306] width 7 height 7
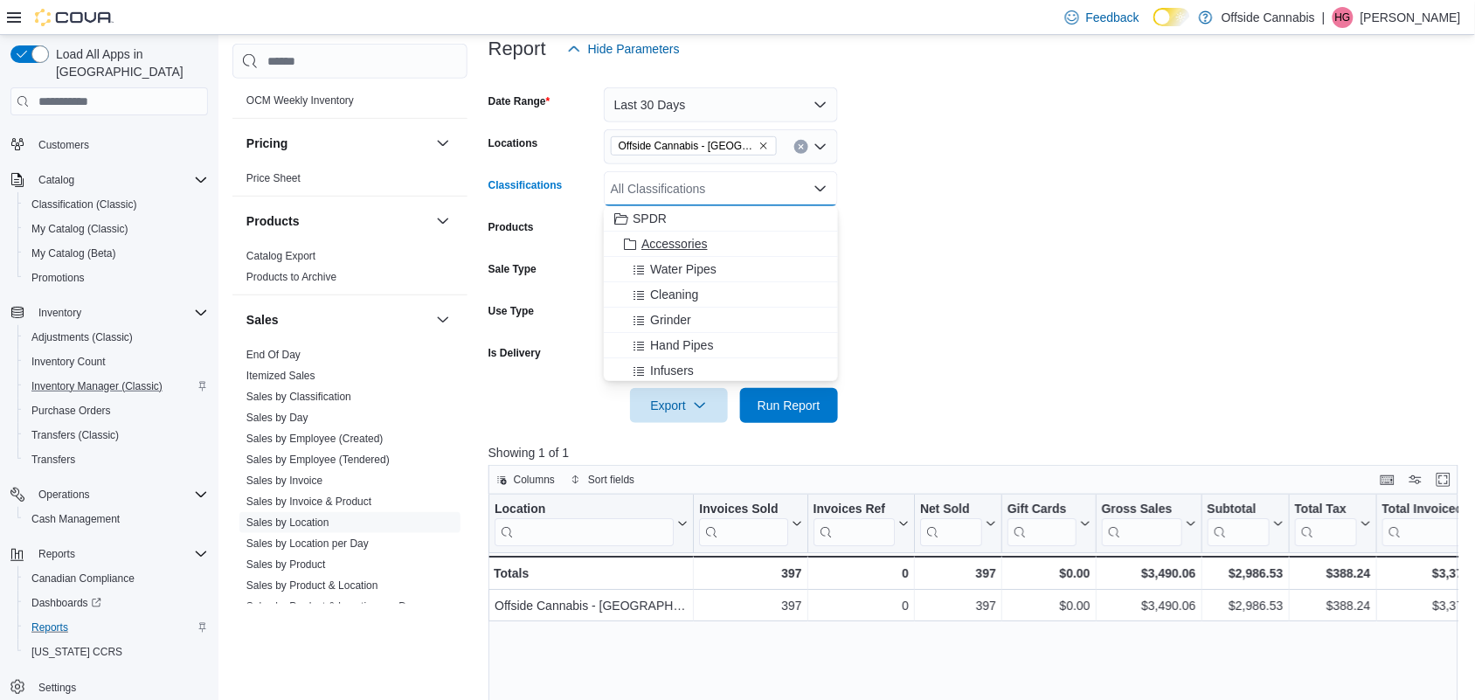
click at [669, 242] on span "Accessories" at bounding box center [675, 243] width 66 height 17
click at [726, 102] on button "Last 30 Days" at bounding box center [721, 104] width 234 height 35
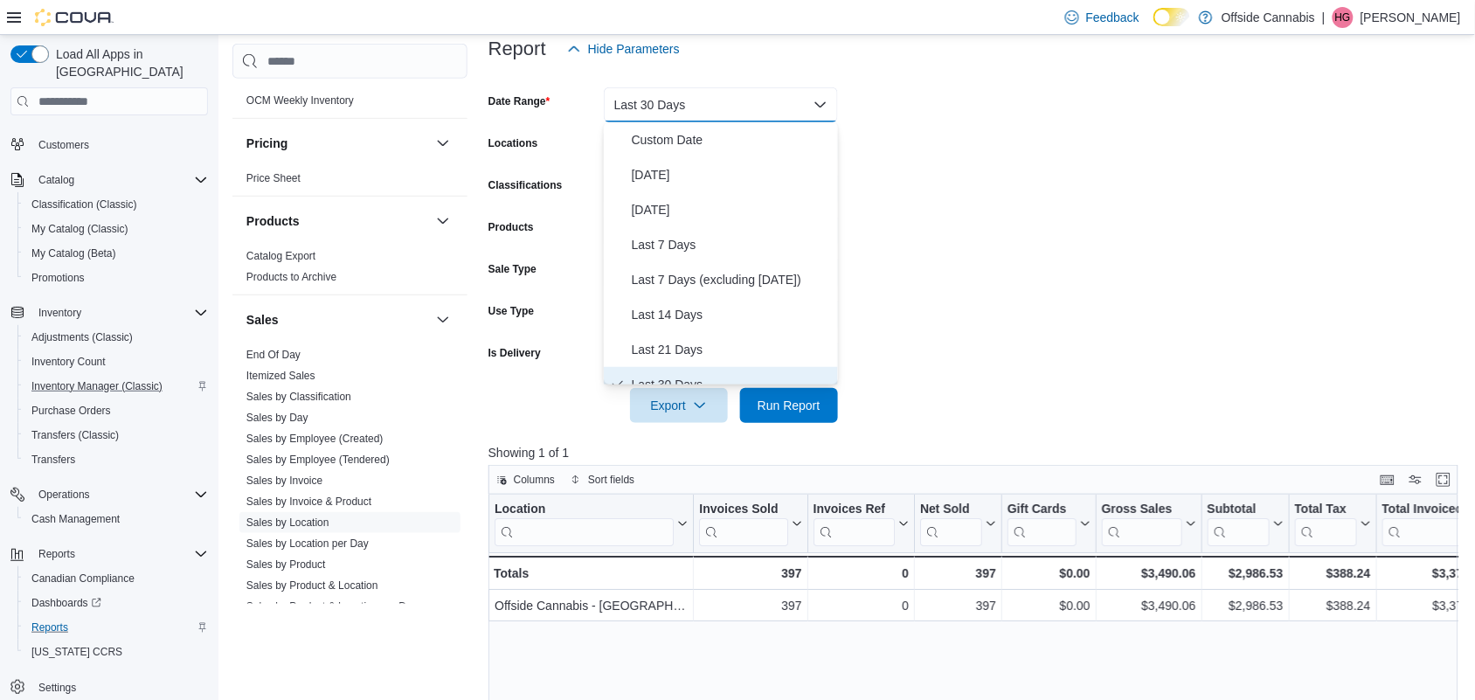
scroll to position [17, 0]
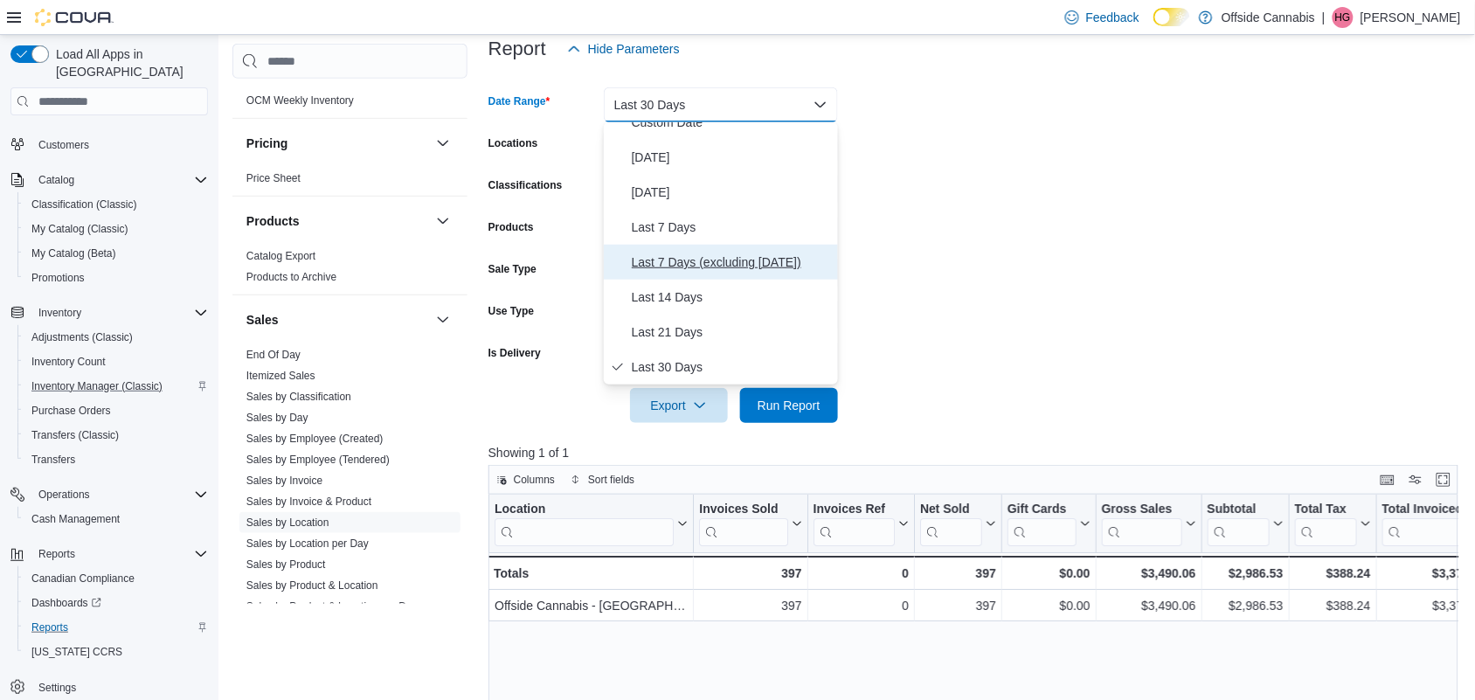
click at [704, 253] on span "Last 7 Days (excluding [DATE])" at bounding box center [731, 262] width 199 height 21
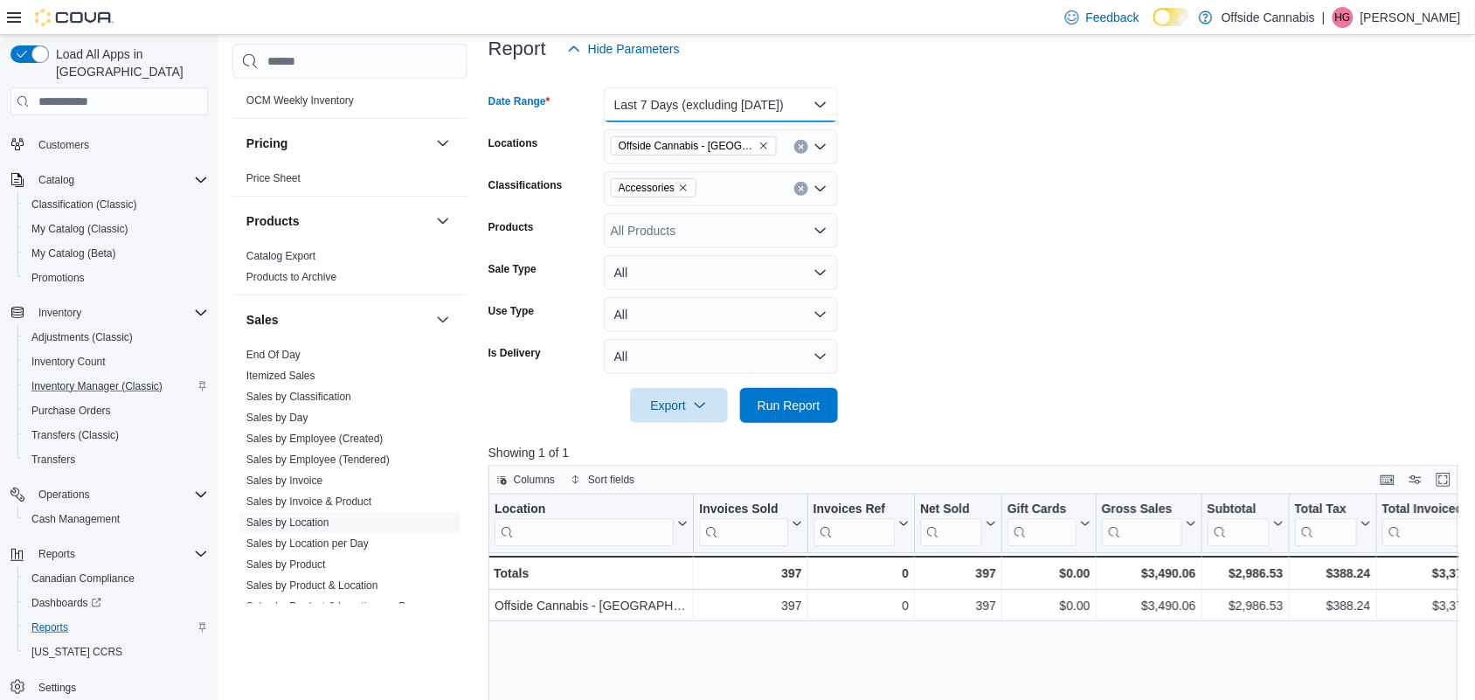
click at [783, 99] on button "Last 7 Days (excluding [DATE])" at bounding box center [721, 104] width 234 height 35
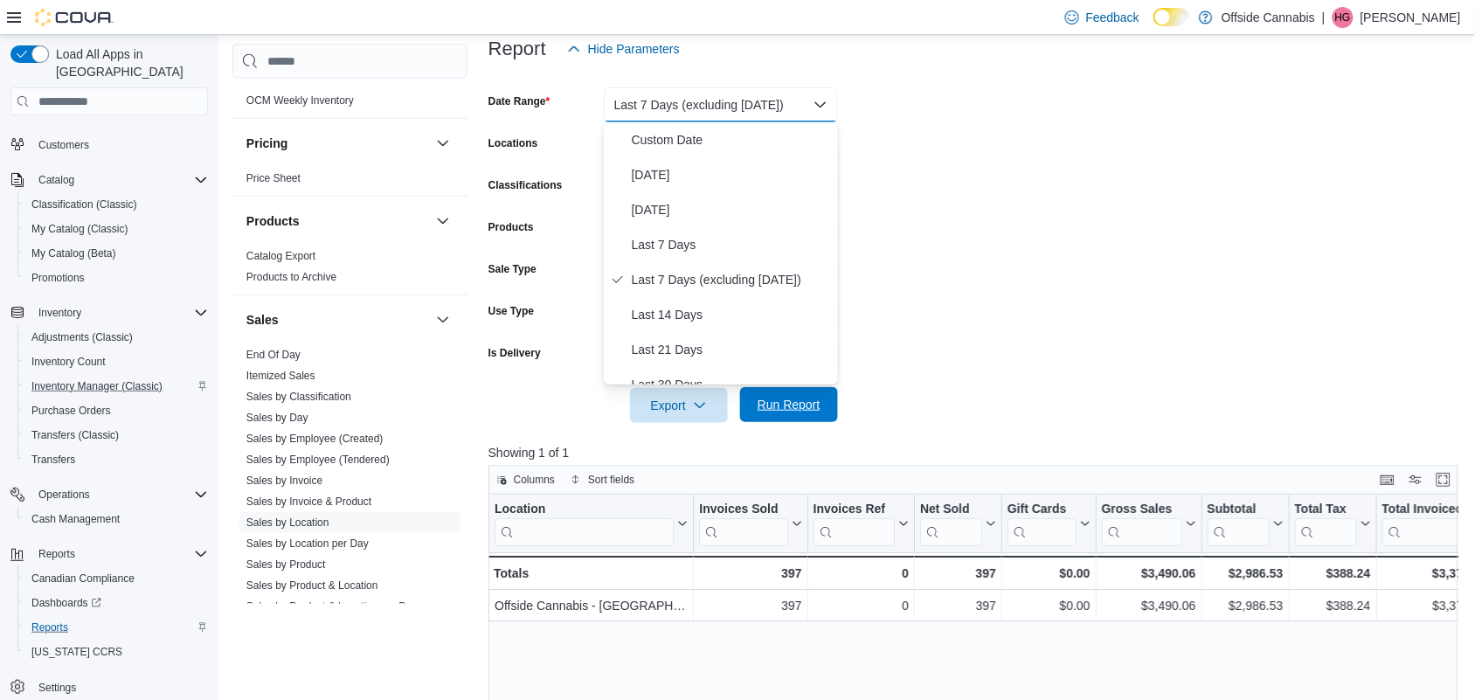
click at [788, 399] on span "Run Report" at bounding box center [789, 404] width 63 height 17
